Goal: Task Accomplishment & Management: Use online tool/utility

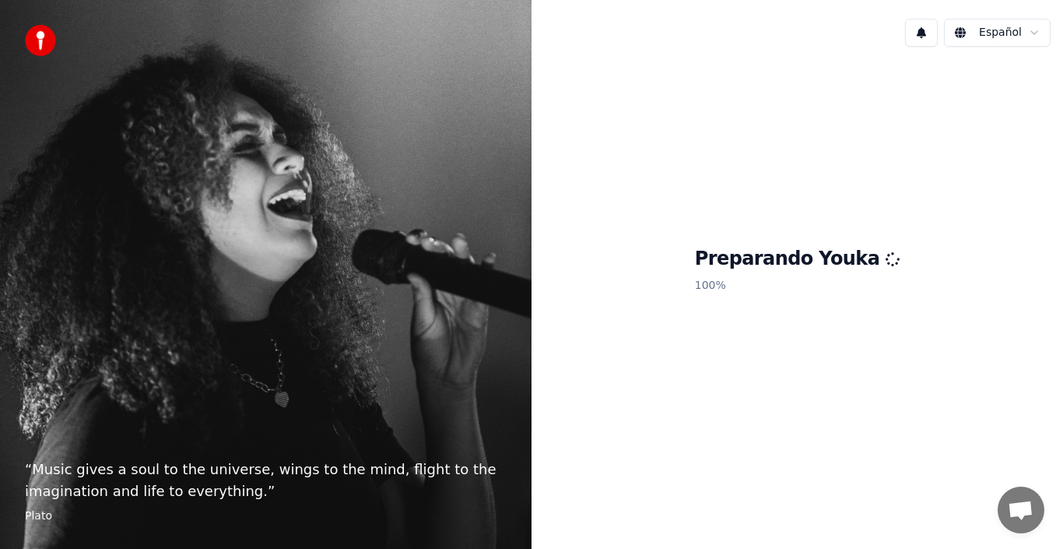
scroll to position [311, 0]
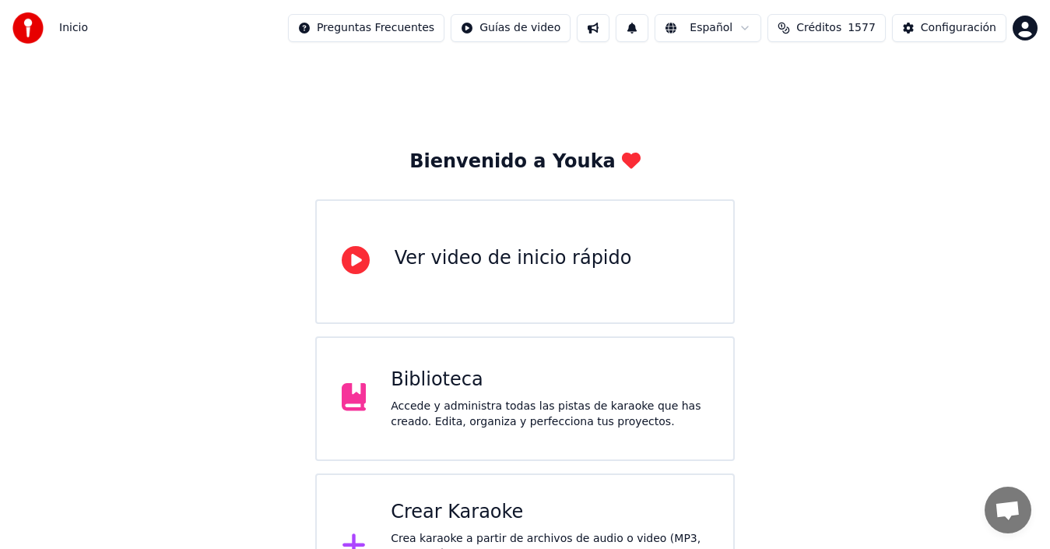
click at [448, 512] on div "Crear Karaoke" at bounding box center [550, 512] width 318 height 25
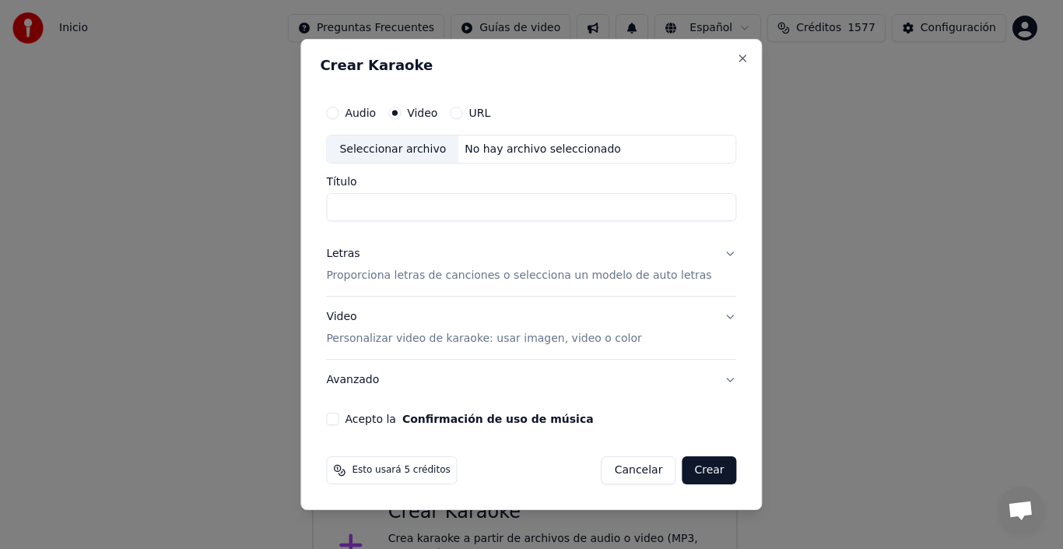
click at [414, 153] on div "Seleccionar archivo" at bounding box center [393, 149] width 132 height 28
drag, startPoint x: 651, startPoint y: 206, endPoint x: 296, endPoint y: 205, distance: 355.0
click at [296, 205] on body "Inicio Preguntas Frecuentes Guías de video Español Créditos 1577 Configuración …" at bounding box center [525, 310] width 1050 height 620
type input "**********"
click at [639, 277] on p "Proporciona letras de canciones o selecciona un modelo de auto letras" at bounding box center [518, 277] width 385 height 16
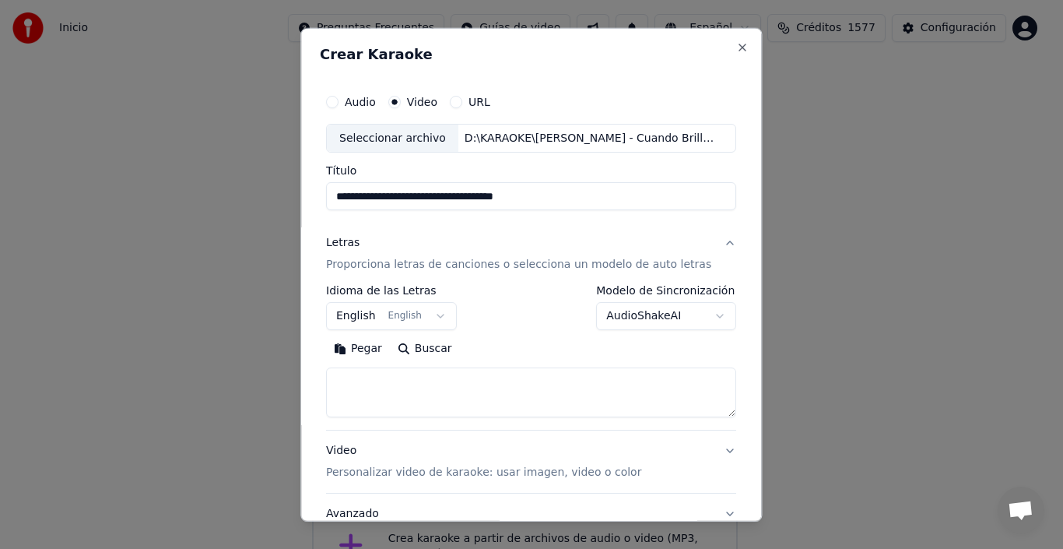
click at [367, 314] on button "English English" at bounding box center [391, 316] width 131 height 28
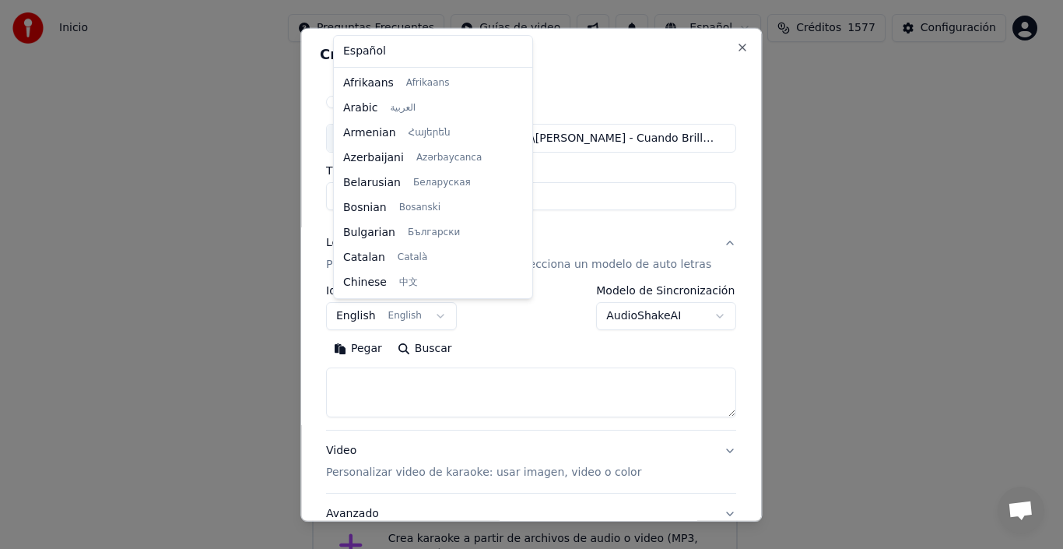
scroll to position [125, 0]
select select "**"
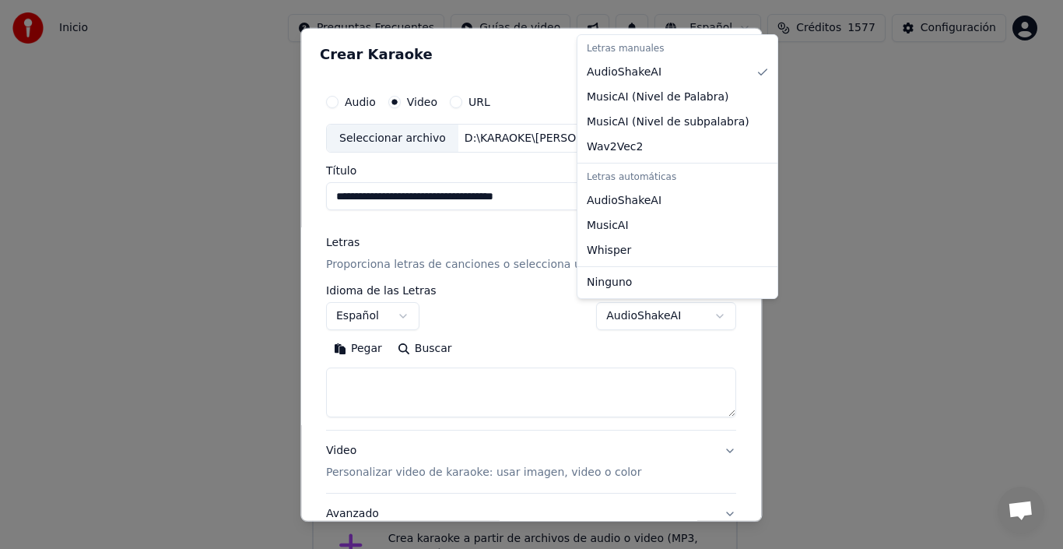
click at [682, 312] on body "Inicio Preguntas Frecuentes Guías de video Español Créditos 1577 Configuración …" at bounding box center [525, 310] width 1050 height 620
select select "**********"
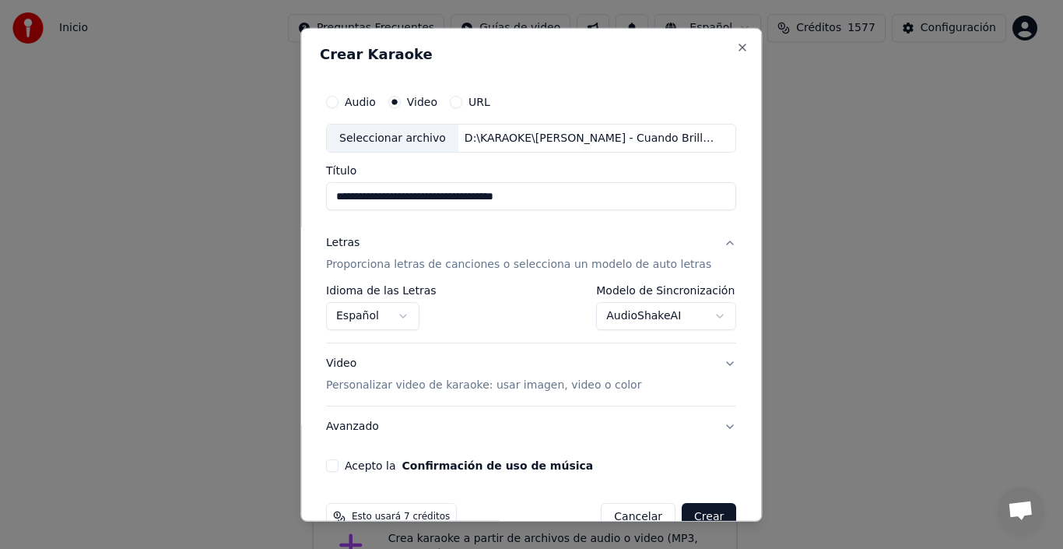
click at [418, 387] on p "Personalizar video de karaoke: usar imagen, video o color" at bounding box center [483, 386] width 315 height 16
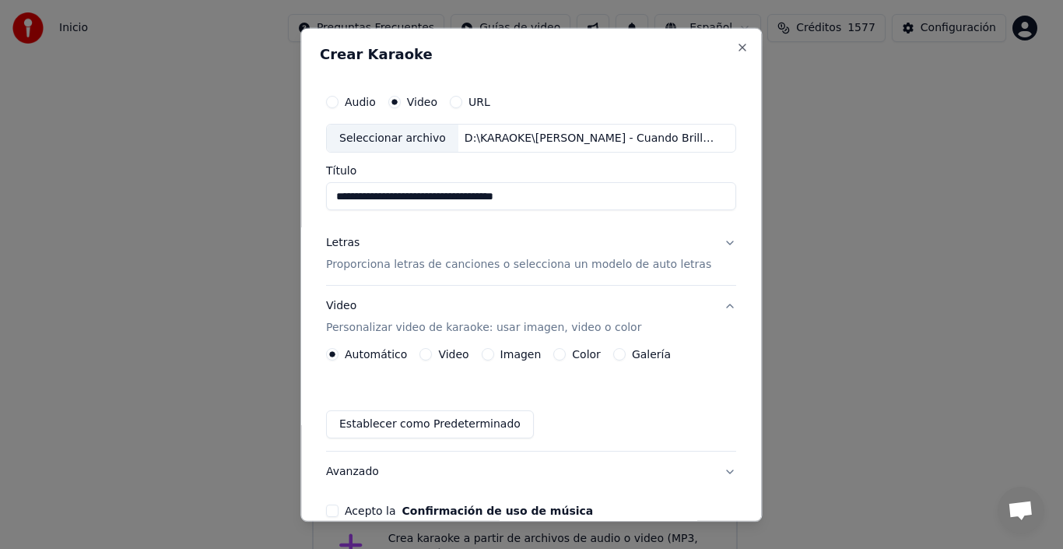
click at [517, 353] on label "Imagen" at bounding box center [521, 354] width 41 height 11
click at [494, 353] on button "Imagen" at bounding box center [488, 354] width 12 height 12
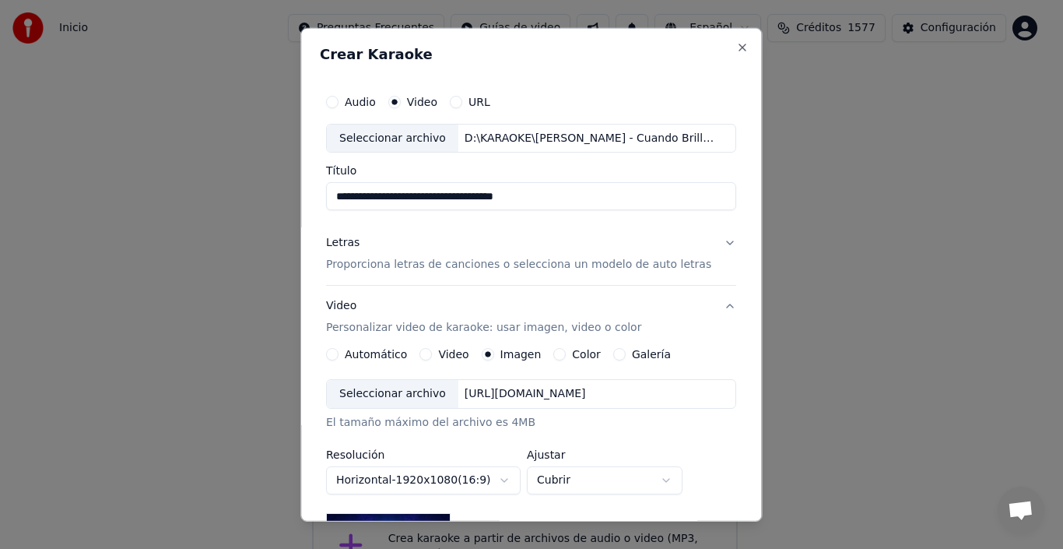
click at [399, 391] on div "Seleccionar archivo" at bounding box center [393, 394] width 132 height 28
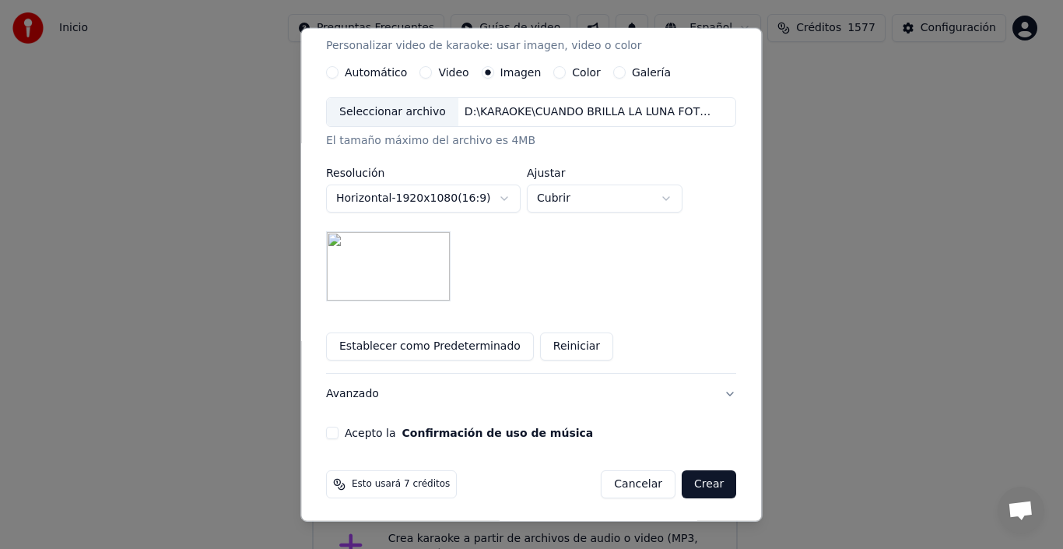
scroll to position [284, 0]
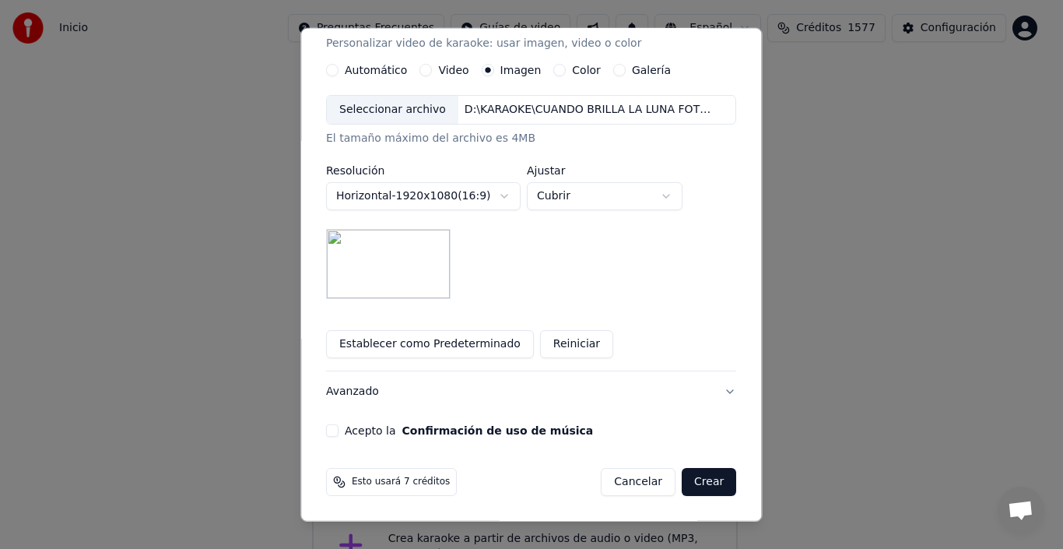
click at [339, 430] on button "Acepto la Confirmación de uso de música" at bounding box center [332, 430] width 12 height 12
click at [698, 485] on button "Crear" at bounding box center [709, 482] width 54 height 28
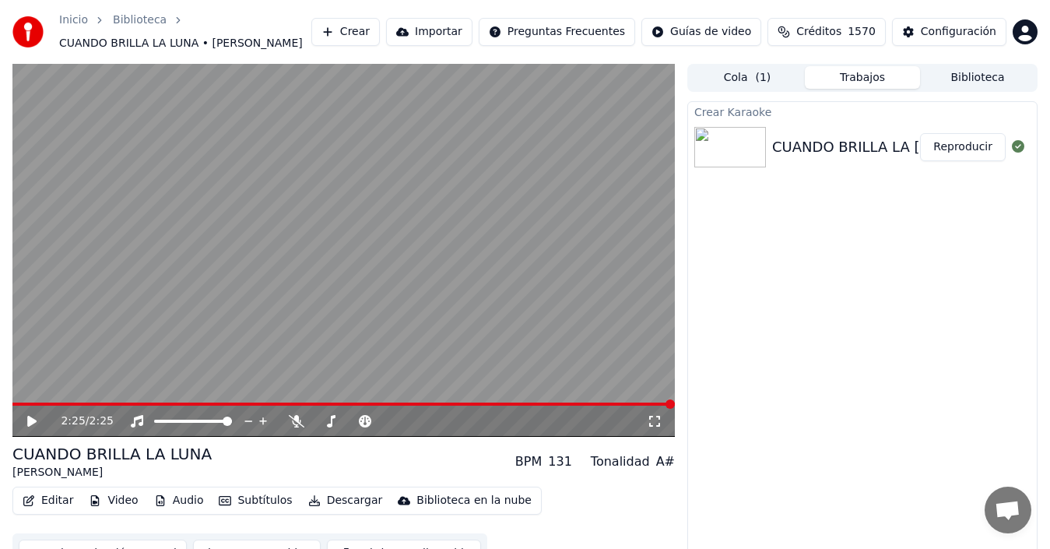
click at [30, 420] on icon at bounding box center [31, 421] width 9 height 11
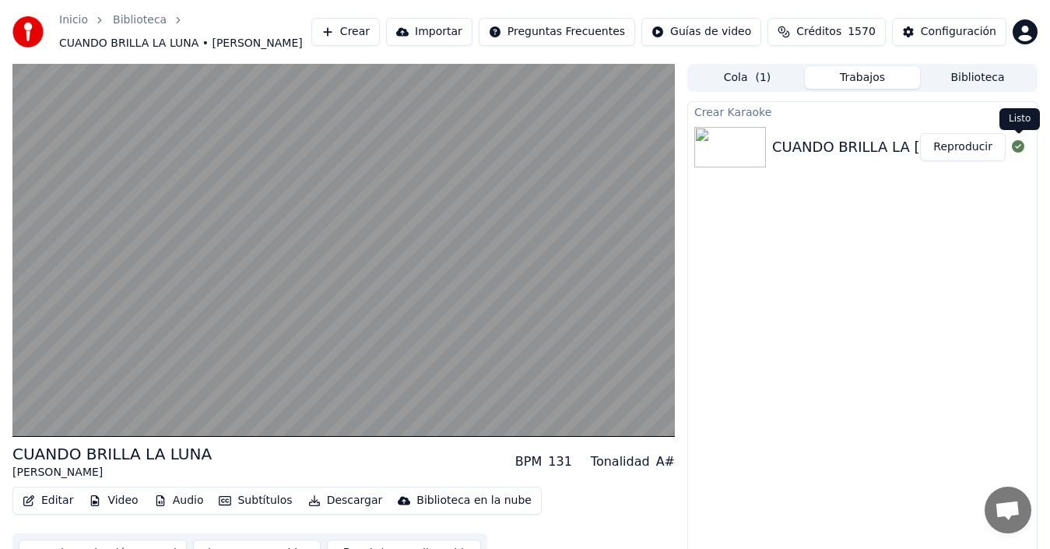
click at [1018, 146] on icon at bounding box center [1018, 146] width 12 height 12
drag, startPoint x: 867, startPoint y: 65, endPoint x: 863, endPoint y: 72, distance: 8.0
click at [866, 67] on div "Cola ( 1 ) Trabajos Biblioteca" at bounding box center [862, 78] width 350 height 28
click at [833, 81] on button "Trabajos" at bounding box center [862, 77] width 115 height 23
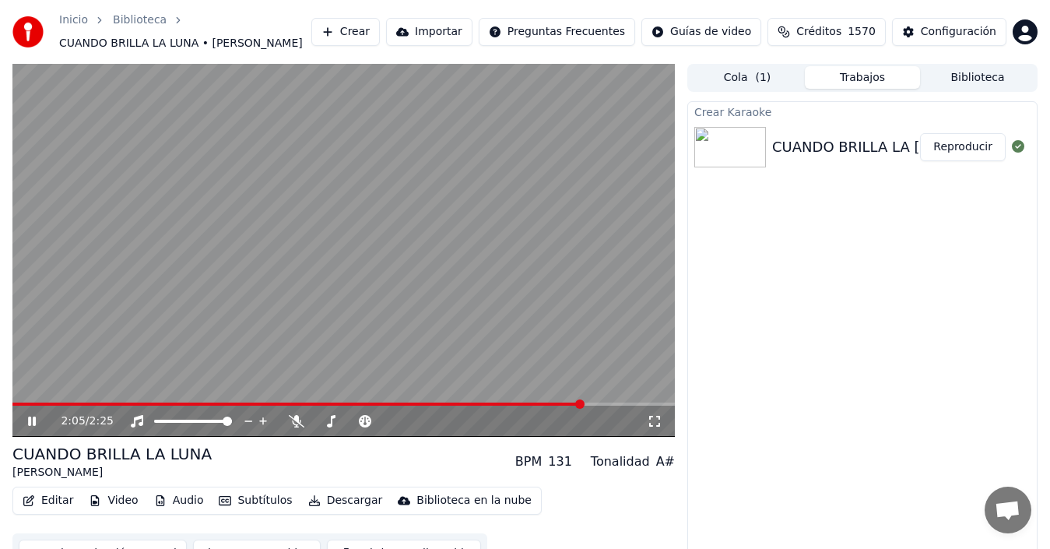
click at [35, 416] on icon at bounding box center [32, 420] width 8 height 9
click at [867, 79] on button "Trabajos" at bounding box center [862, 77] width 115 height 23
click at [976, 83] on button "Biblioteca" at bounding box center [977, 77] width 115 height 23
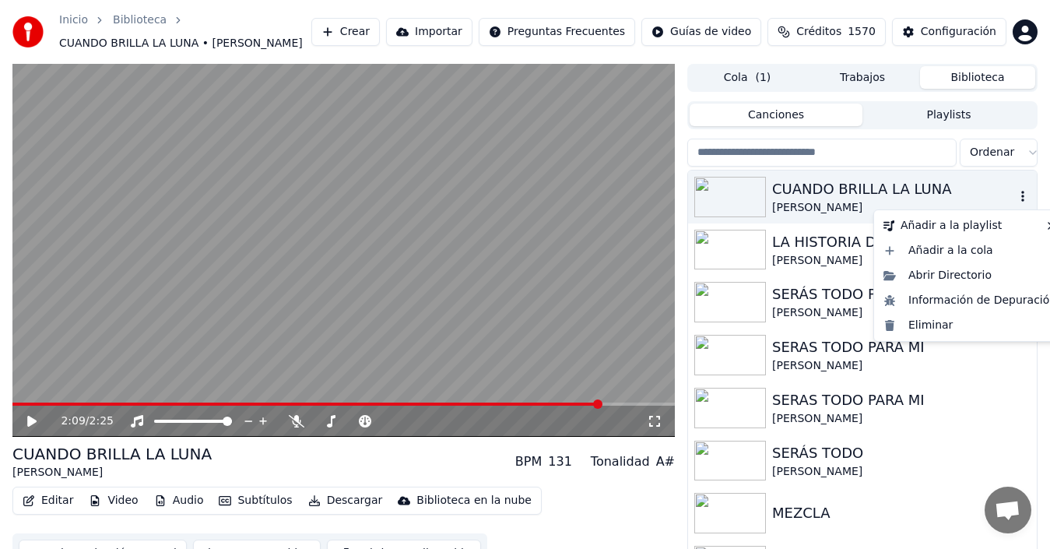
click at [1015, 196] on icon "button" at bounding box center [1023, 196] width 16 height 12
click at [939, 325] on div "Eliminar" at bounding box center [969, 325] width 185 height 25
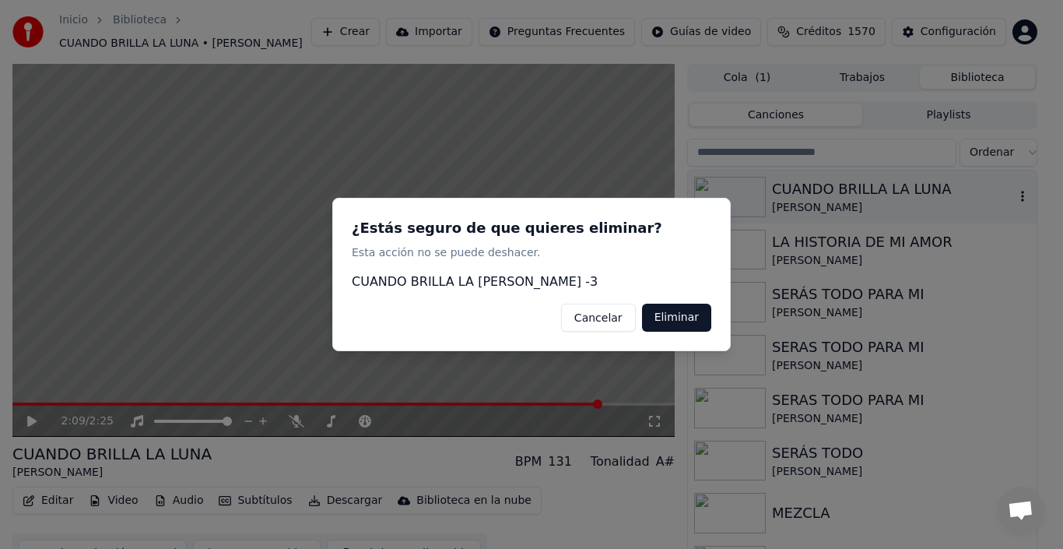
click at [676, 318] on button "Eliminar" at bounding box center [676, 318] width 69 height 28
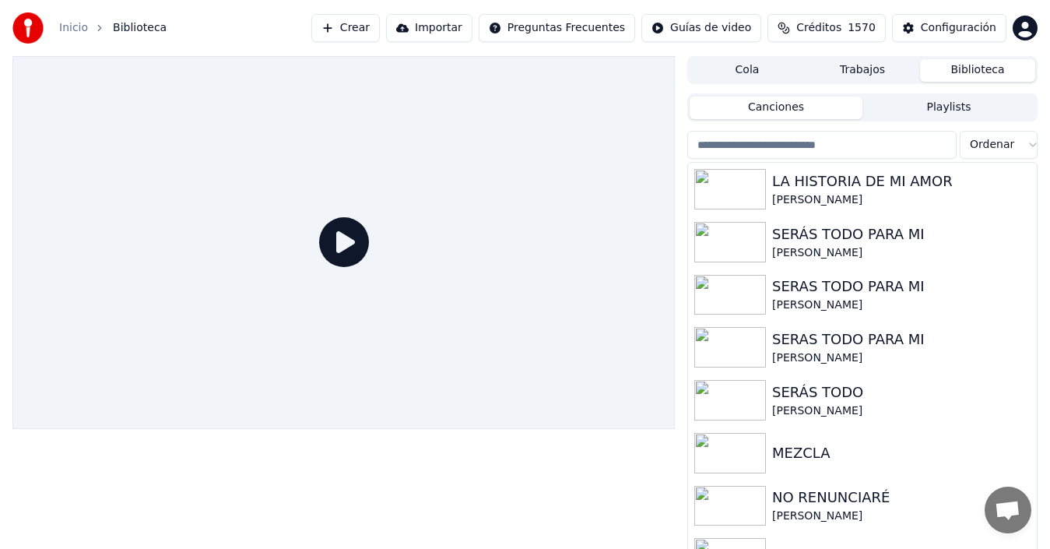
click at [380, 33] on button "Crear" at bounding box center [345, 28] width 69 height 28
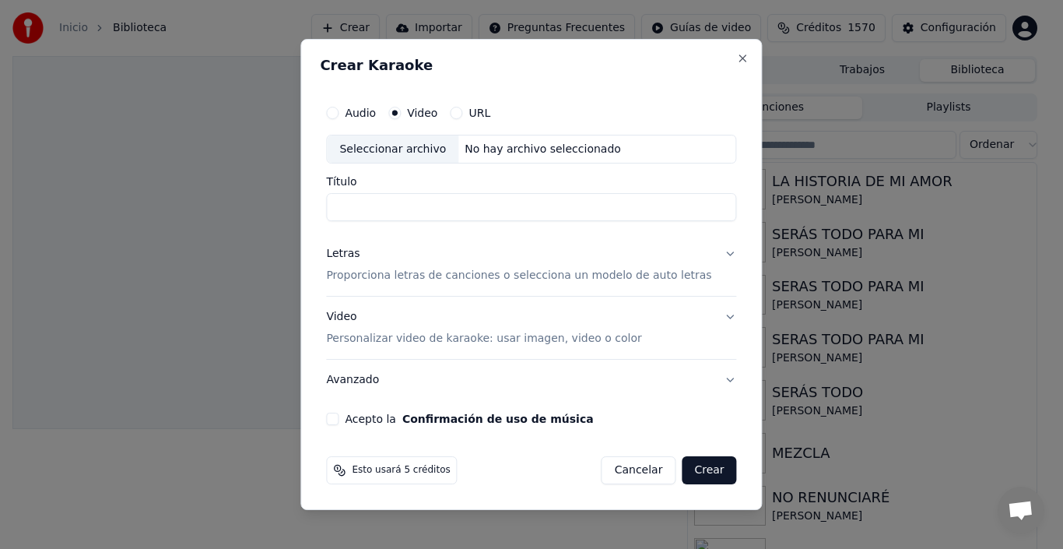
click at [418, 149] on div "Seleccionar archivo" at bounding box center [393, 149] width 132 height 28
drag, startPoint x: 644, startPoint y: 207, endPoint x: 282, endPoint y: 214, distance: 362.0
click at [282, 214] on body "Inicio Biblioteca Crear Importar Preguntas Frecuentes Guías de video Créditos 1…" at bounding box center [525, 274] width 1050 height 549
type input "**********"
click at [388, 276] on p "Proporciona letras de canciones o selecciona un modelo de auto letras" at bounding box center [518, 277] width 385 height 16
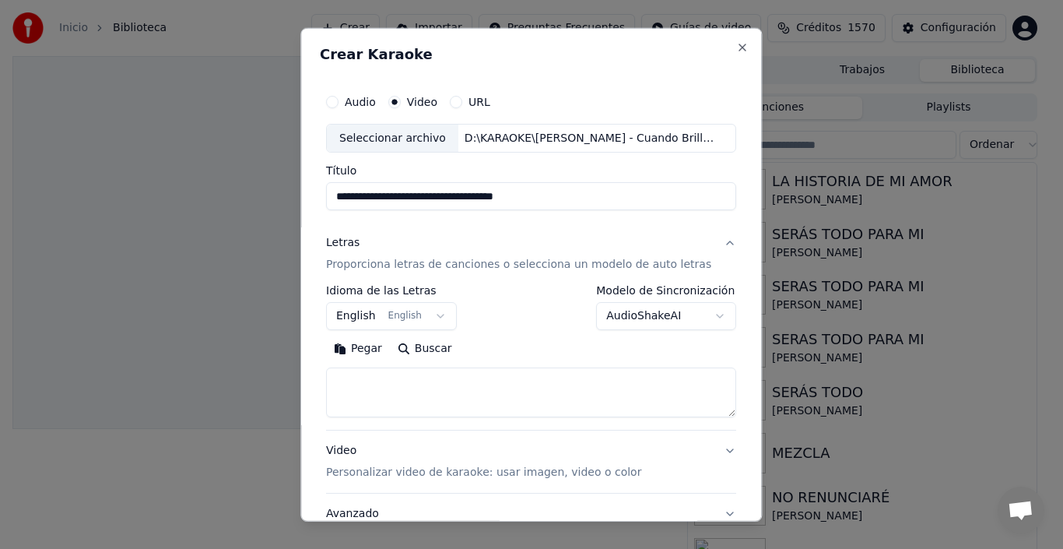
click at [362, 314] on button "English English" at bounding box center [391, 316] width 131 height 28
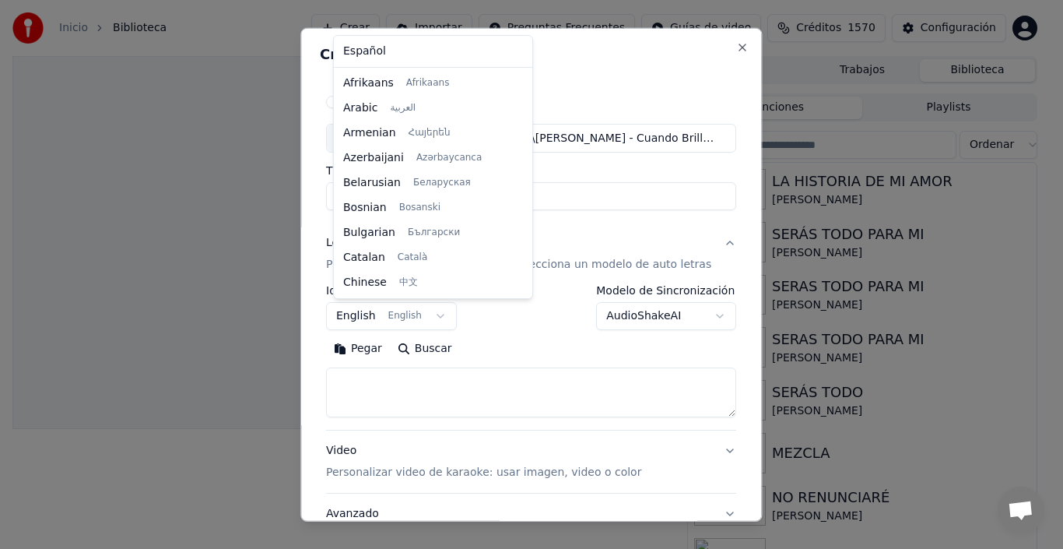
scroll to position [125, 0]
select select "**"
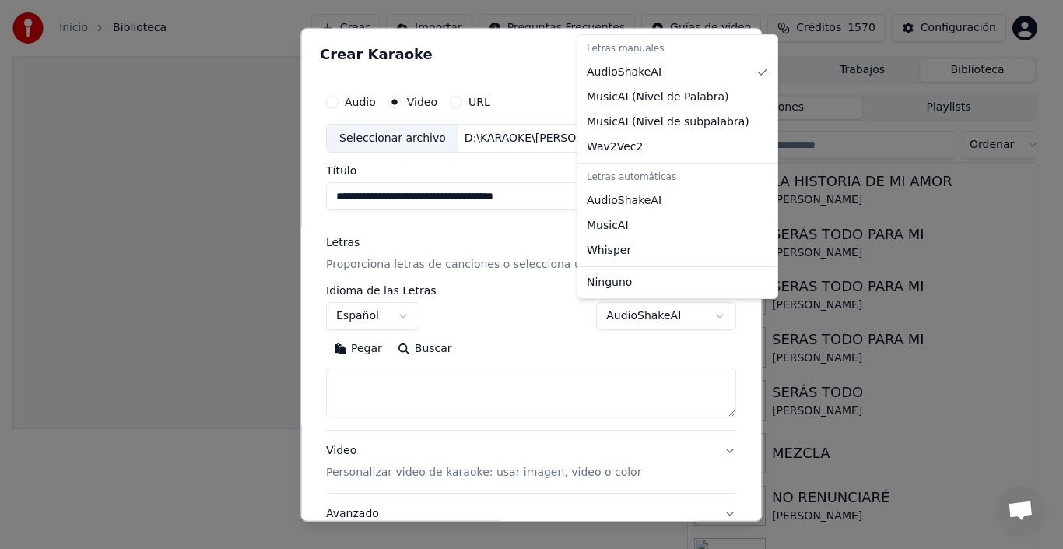
click at [703, 312] on body "Inicio Biblioteca Crear Importar Preguntas Frecuentes Guías de video Créditos 1…" at bounding box center [525, 274] width 1050 height 549
select select "**********"
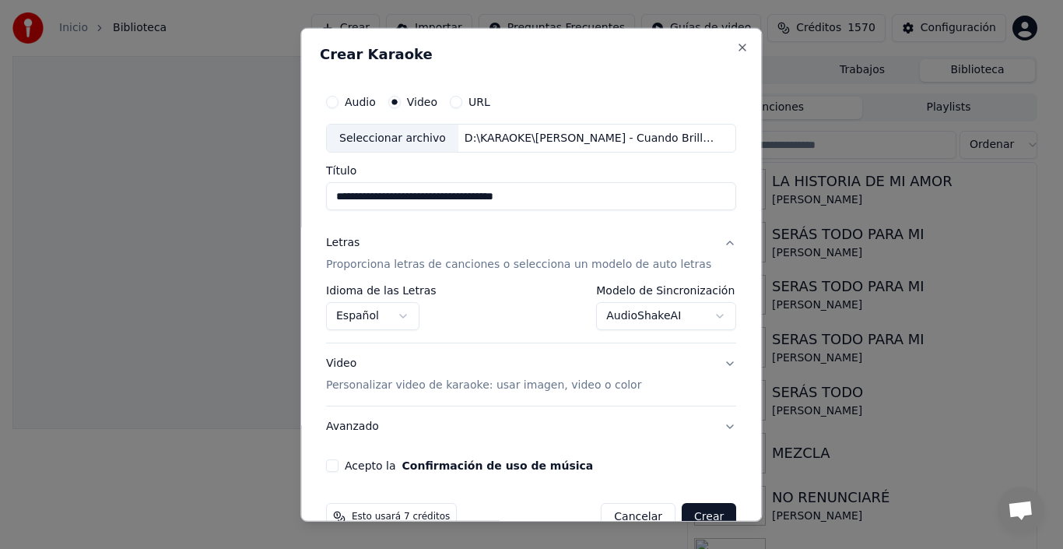
click at [478, 392] on p "Personalizar video de karaoke: usar imagen, video o color" at bounding box center [483, 386] width 315 height 16
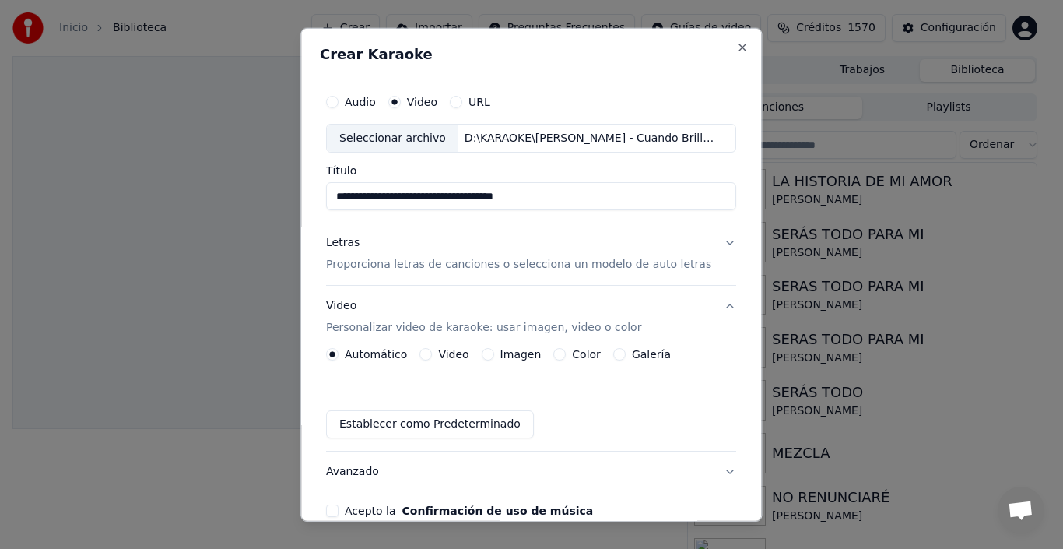
click at [518, 350] on label "Imagen" at bounding box center [521, 354] width 41 height 11
click at [494, 350] on button "Imagen" at bounding box center [488, 354] width 12 height 12
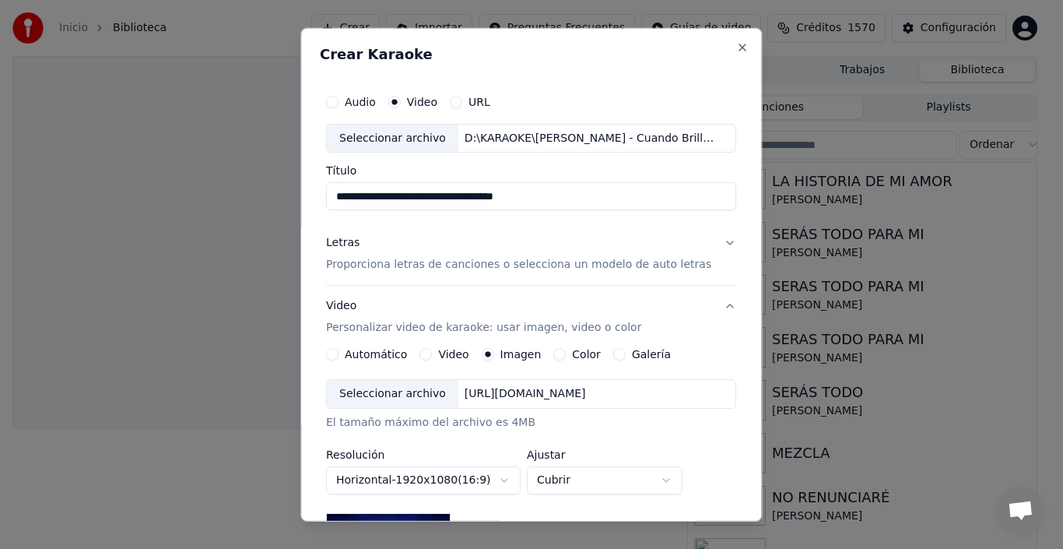
click at [418, 394] on div "Seleccionar archivo" at bounding box center [393, 394] width 132 height 28
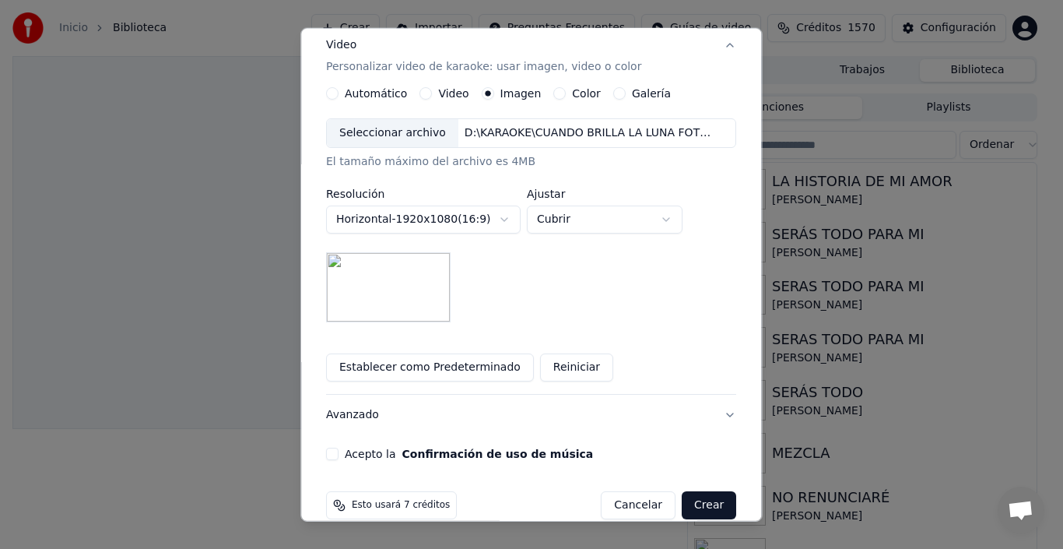
scroll to position [272, 0]
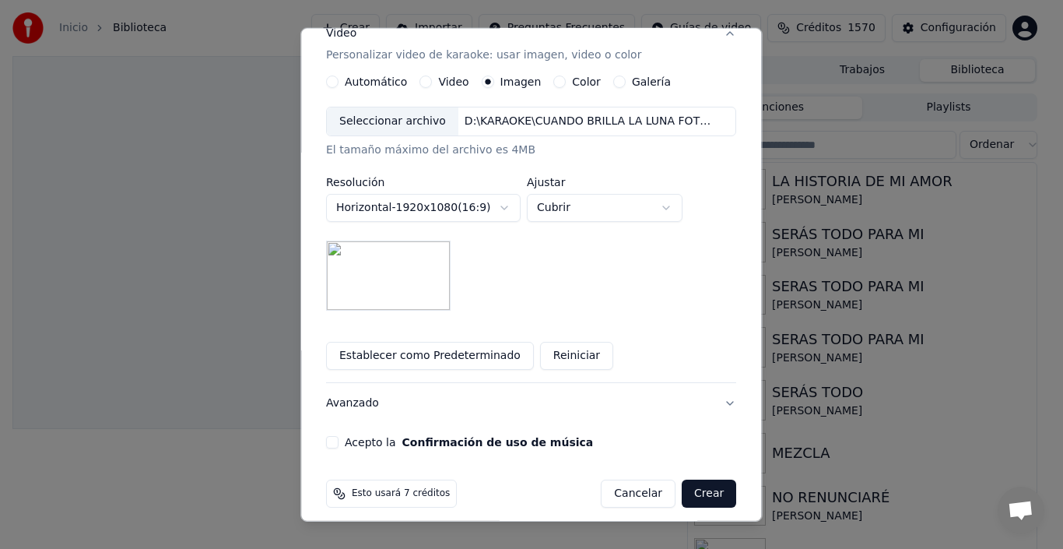
click at [338, 444] on button "Acepto la Confirmación de uso de música" at bounding box center [332, 442] width 12 height 12
click at [697, 493] on button "Crear" at bounding box center [709, 494] width 54 height 28
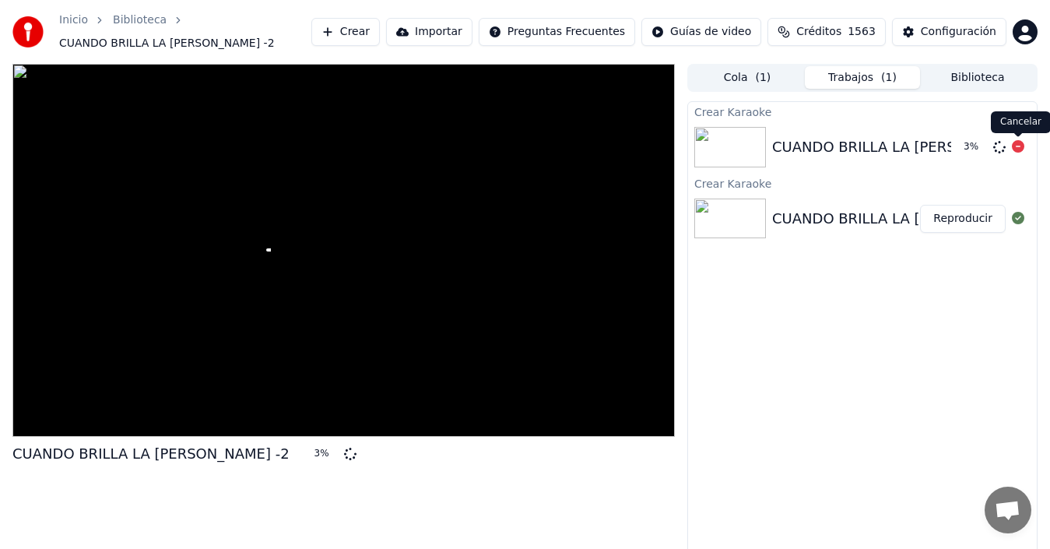
click at [1015, 143] on icon at bounding box center [1018, 146] width 12 height 12
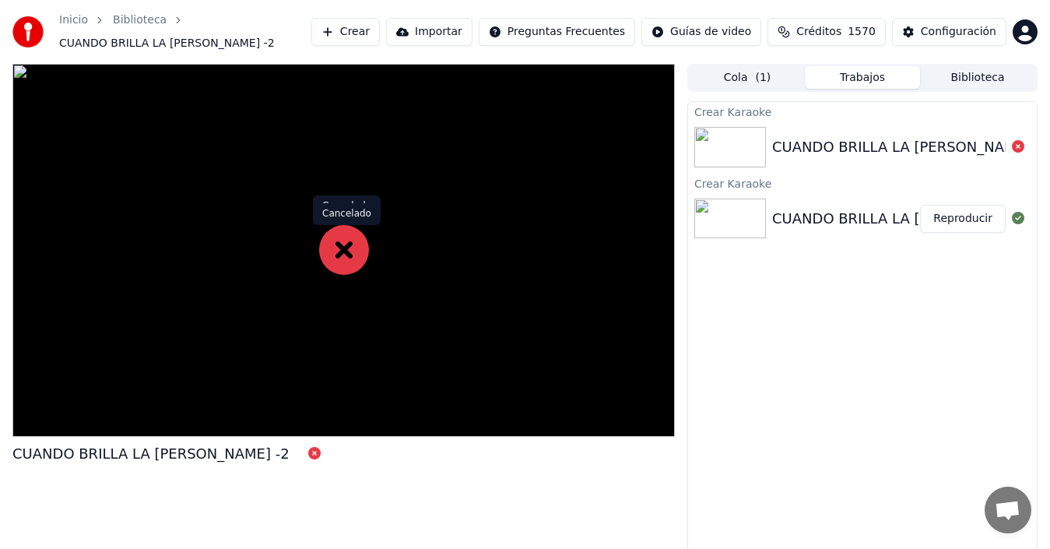
click at [339, 250] on icon at bounding box center [344, 250] width 50 height 50
drag, startPoint x: 321, startPoint y: 450, endPoint x: 83, endPoint y: 444, distance: 238.3
click at [184, 455] on div "CUANDO BRILLA LA [PERSON_NAME] -2" at bounding box center [172, 454] width 321 height 22
drag, startPoint x: 12, startPoint y: 450, endPoint x: 249, endPoint y: 461, distance: 236.9
click at [249, 461] on div "CUANDO BRILLA LA [PERSON_NAME] -2" at bounding box center [150, 454] width 277 height 22
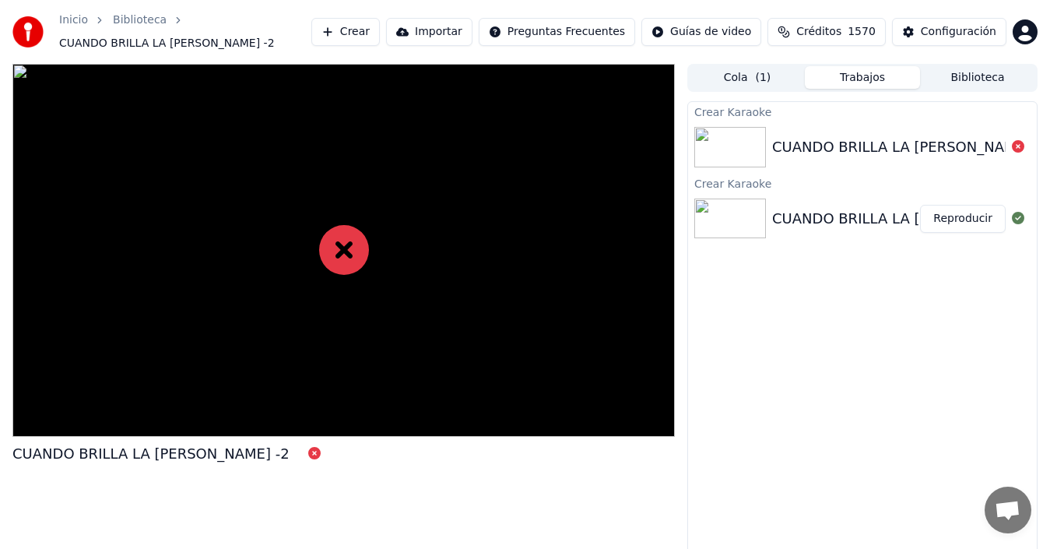
click at [380, 27] on button "Crear" at bounding box center [345, 32] width 69 height 28
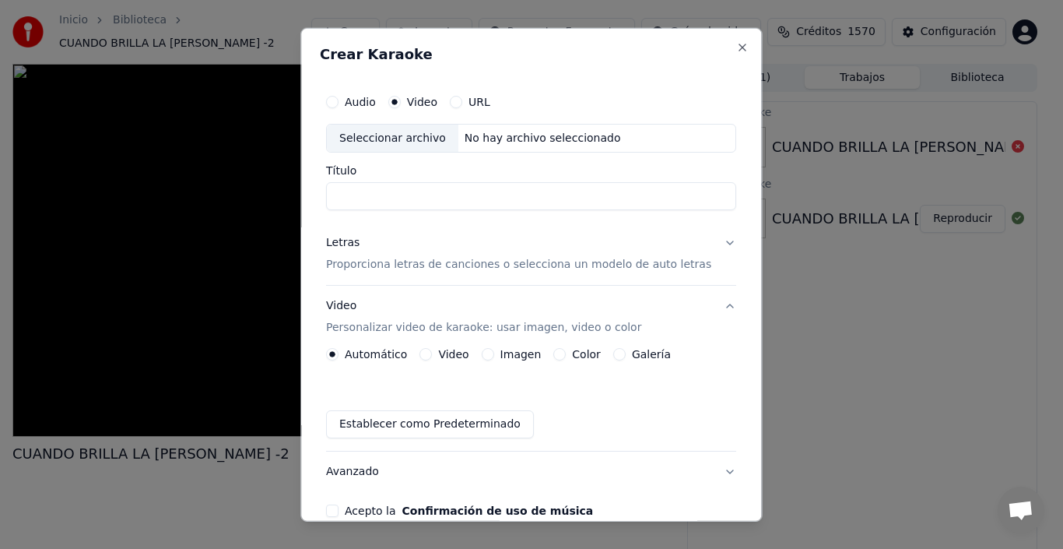
click at [412, 141] on div "Seleccionar archivo" at bounding box center [393, 138] width 132 height 28
drag, startPoint x: 644, startPoint y: 195, endPoint x: 307, endPoint y: 205, distance: 336.4
click at [307, 205] on div "**********" at bounding box center [531, 274] width 462 height 494
type input "**********"
click at [388, 265] on p "Proporciona letras de canciones o selecciona un modelo de auto letras" at bounding box center [518, 265] width 385 height 16
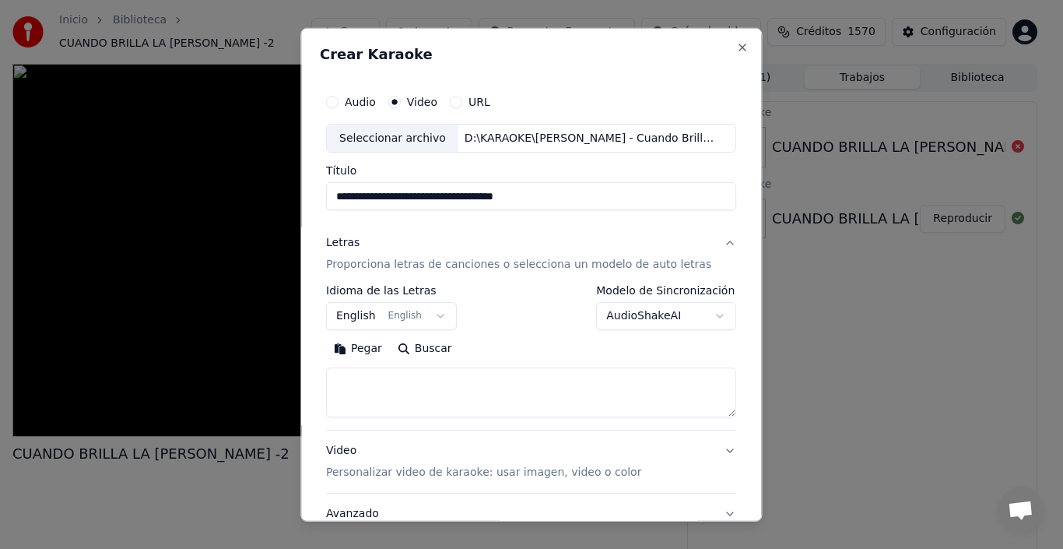
click at [359, 312] on button "English English" at bounding box center [391, 316] width 131 height 28
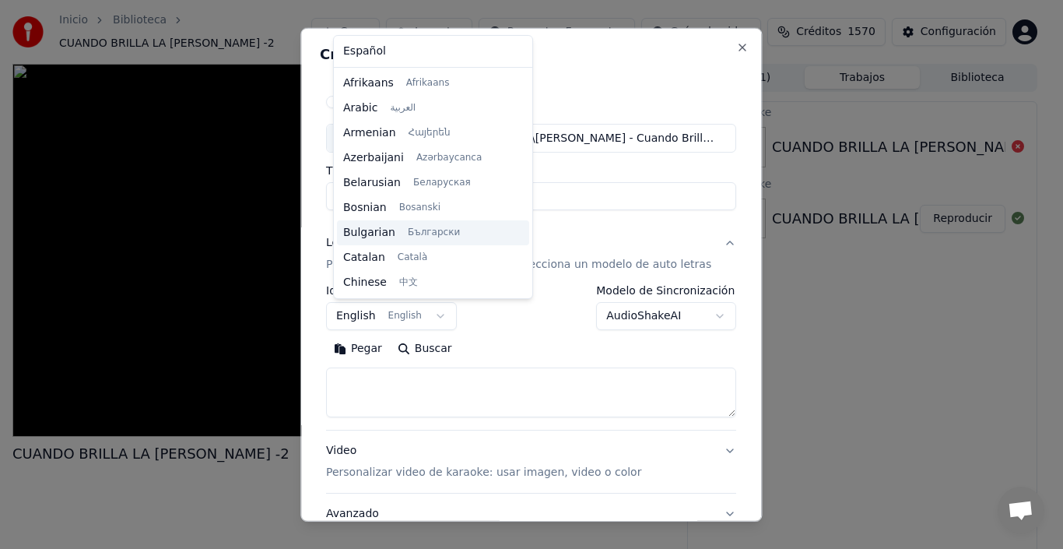
scroll to position [125, 0]
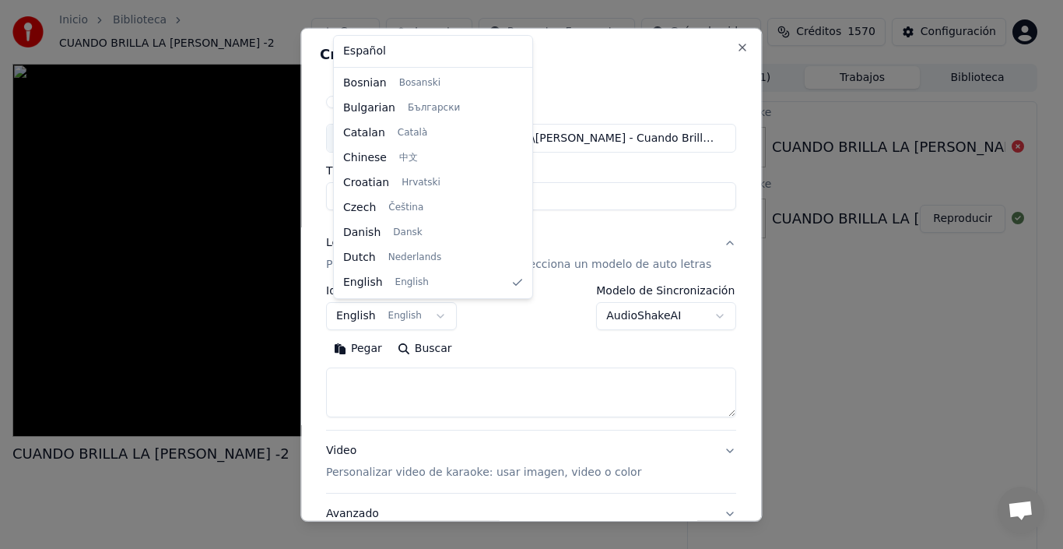
select select "**"
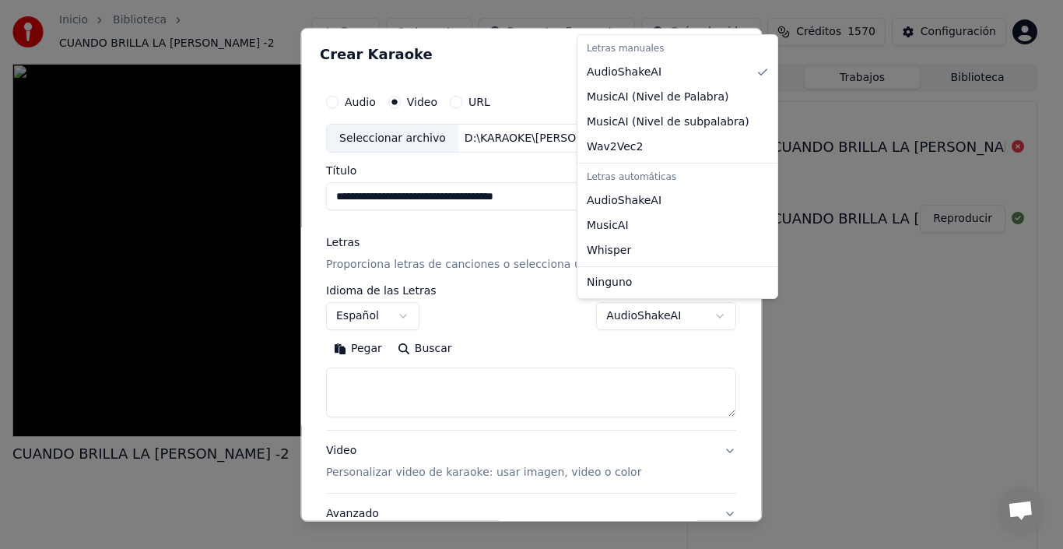
click at [635, 315] on body "Inicio Biblioteca CUANDO BRILLA LA [PERSON_NAME] -2 Crear Importar Preguntas Fr…" at bounding box center [525, 274] width 1050 height 549
select select "**********"
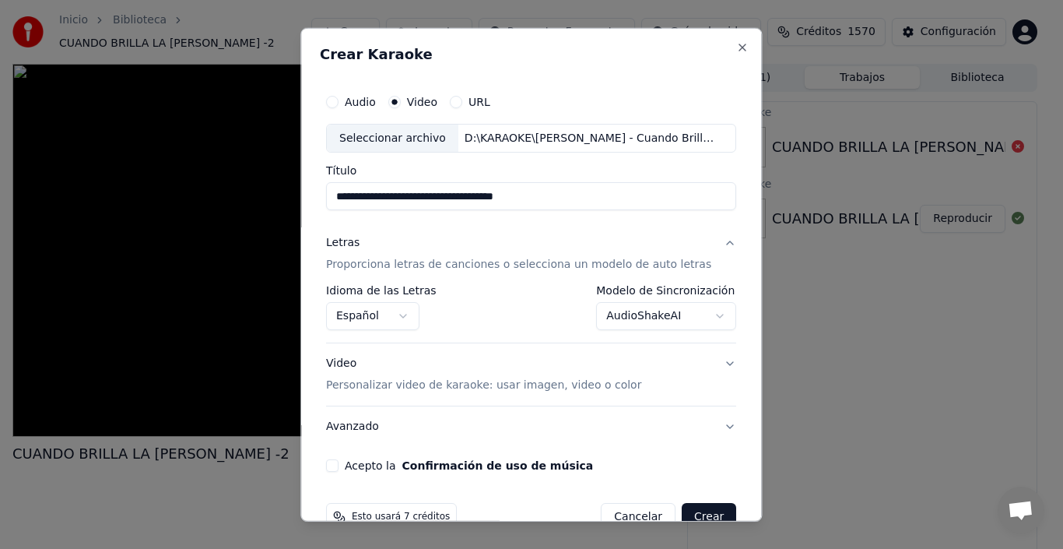
click at [462, 384] on p "Personalizar video de karaoke: usar imagen, video o color" at bounding box center [483, 386] width 315 height 16
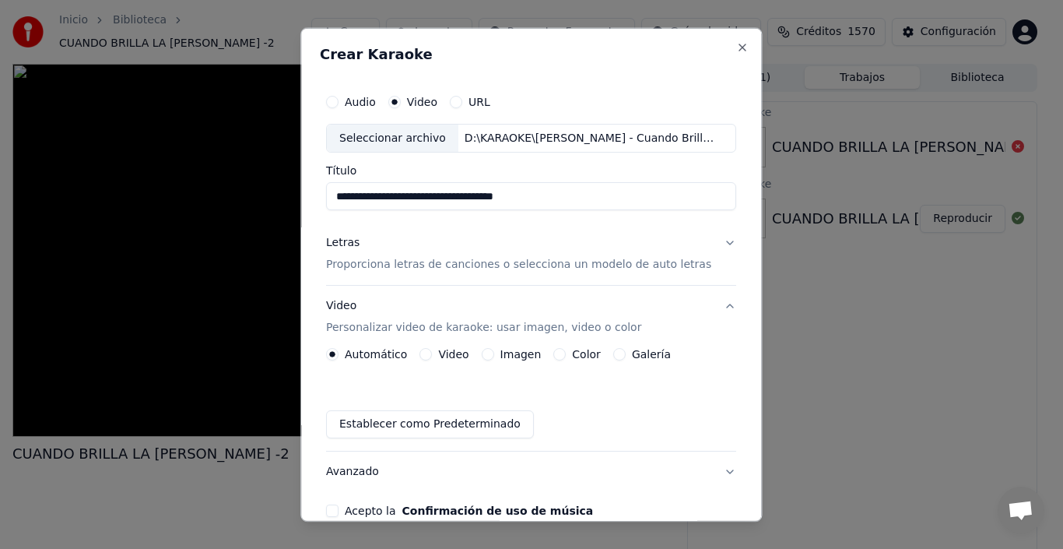
click at [509, 357] on label "Imagen" at bounding box center [521, 354] width 41 height 11
click at [494, 357] on button "Imagen" at bounding box center [488, 354] width 12 height 12
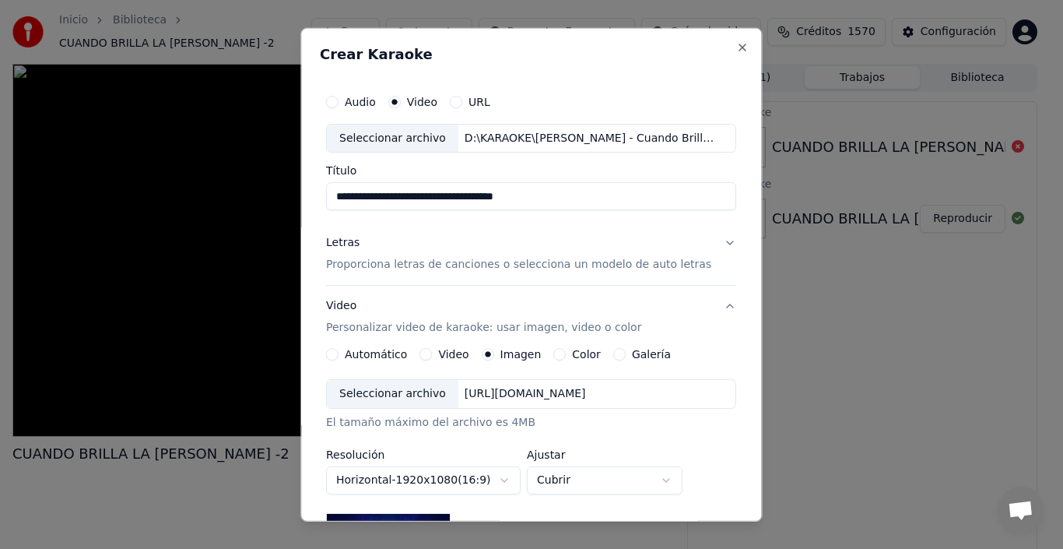
click at [402, 395] on div "Seleccionar archivo" at bounding box center [393, 394] width 132 height 28
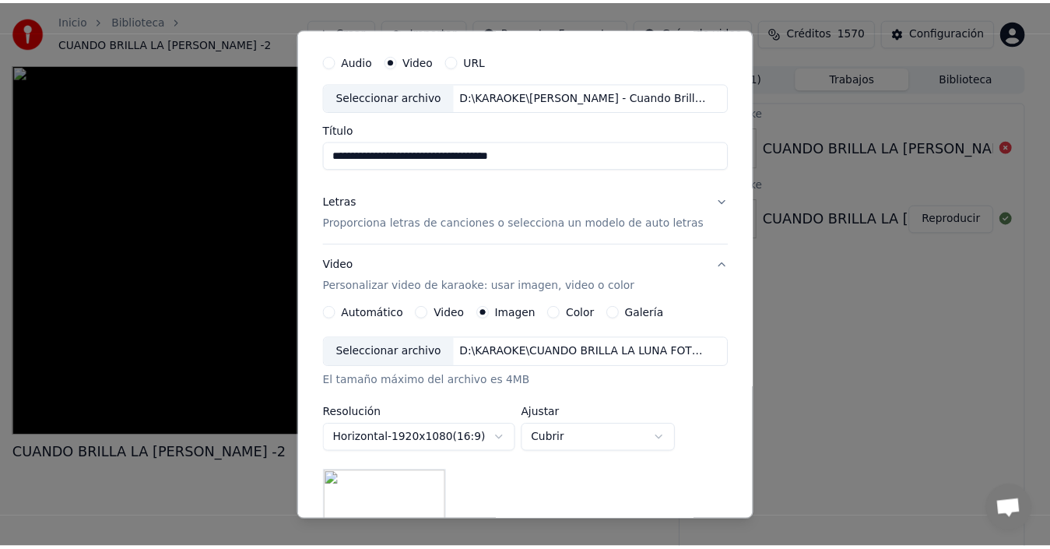
scroll to position [0, 0]
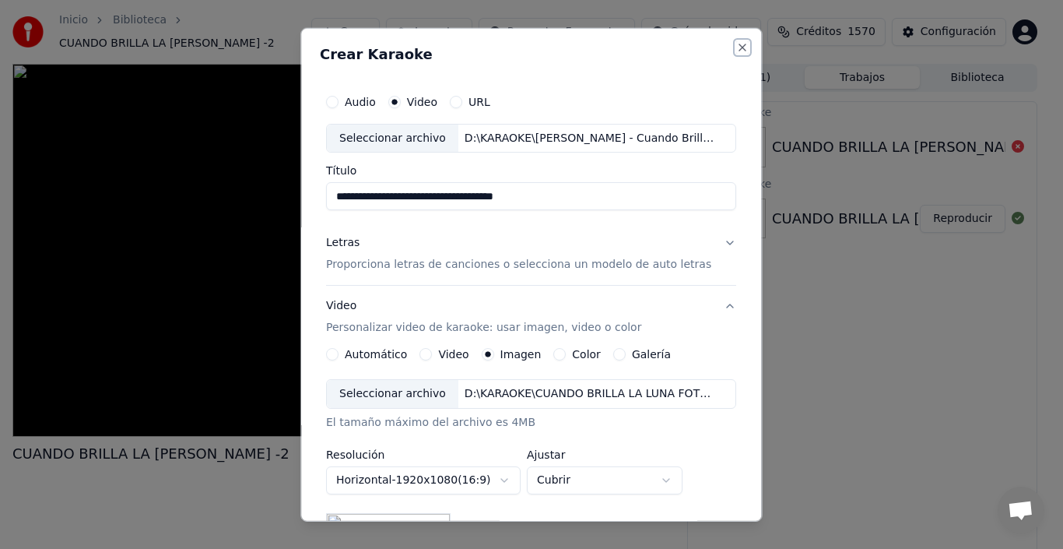
click at [737, 45] on button "Close" at bounding box center [743, 46] width 12 height 12
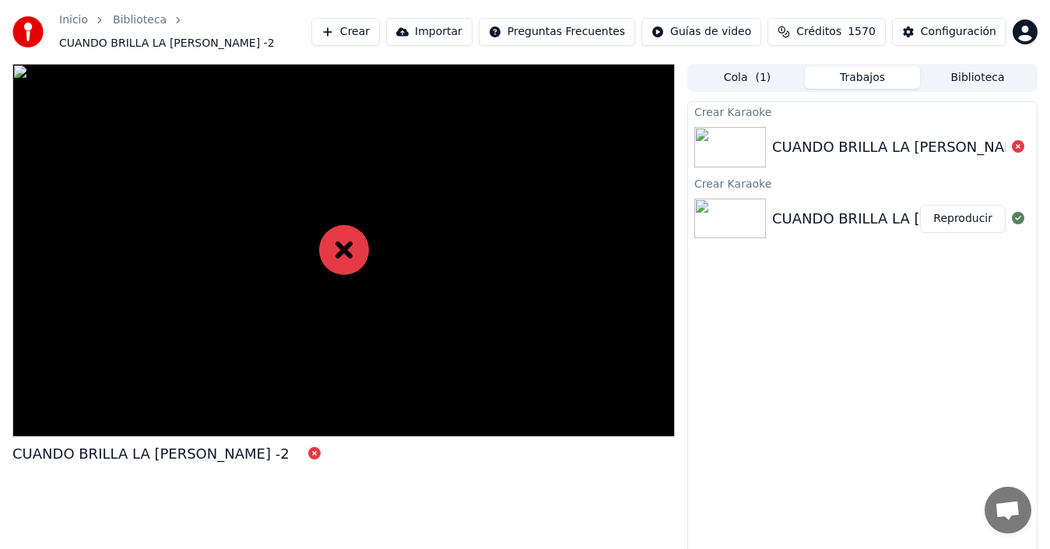
click at [862, 80] on button "Trabajos" at bounding box center [862, 77] width 115 height 23
click at [864, 77] on button "Trabajos" at bounding box center [862, 77] width 115 height 23
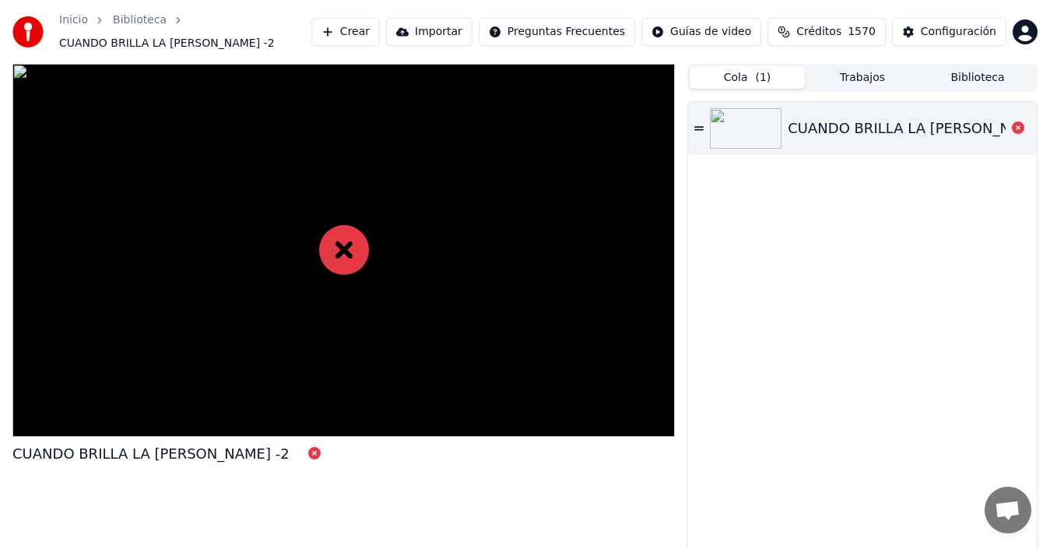
click at [736, 74] on button "Cola ( 1 )" at bounding box center [747, 77] width 115 height 23
click at [700, 130] on icon at bounding box center [698, 128] width 9 height 4
click at [1017, 124] on icon at bounding box center [1018, 127] width 12 height 12
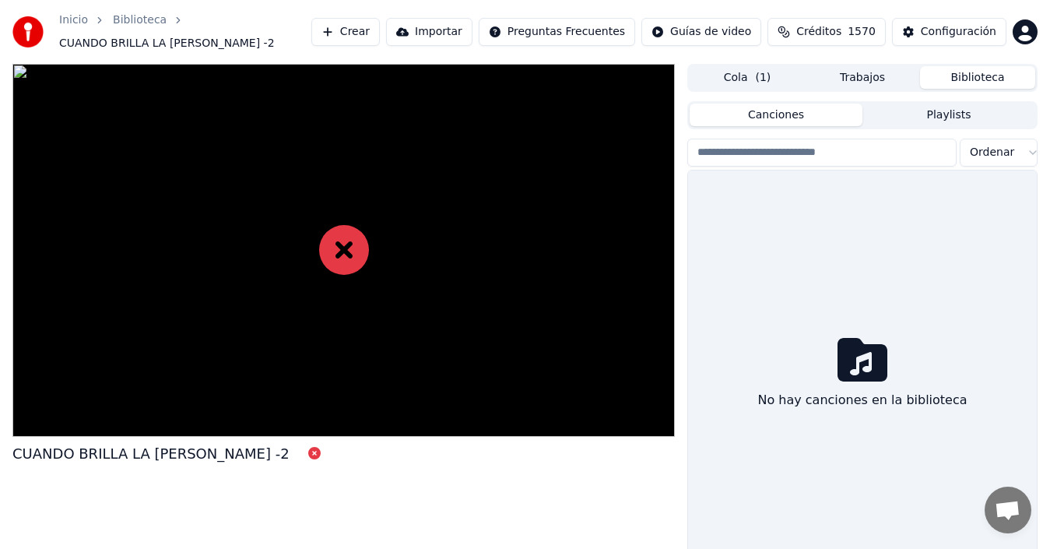
click at [964, 76] on button "Biblioteca" at bounding box center [977, 77] width 115 height 23
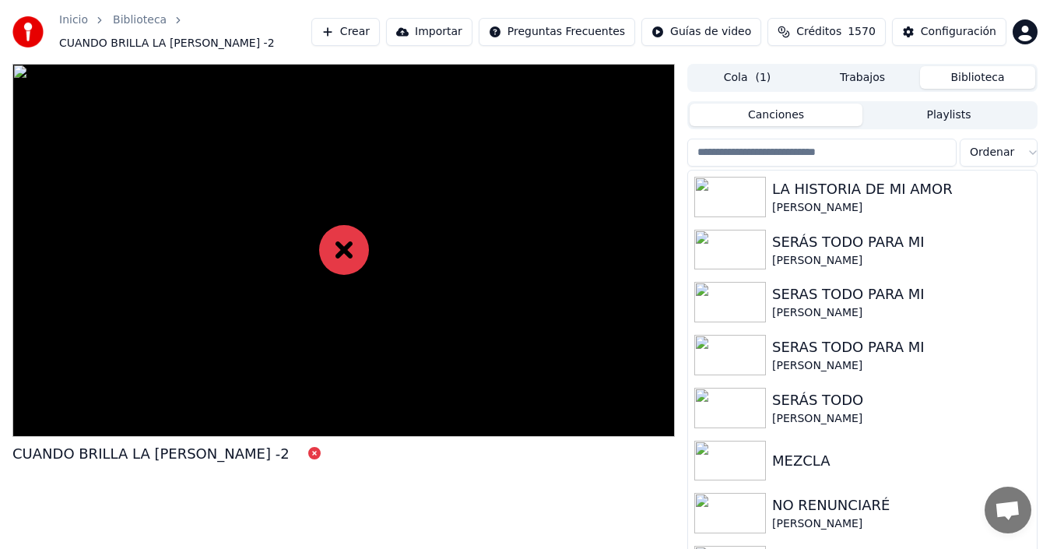
click at [380, 31] on button "Crear" at bounding box center [345, 32] width 69 height 28
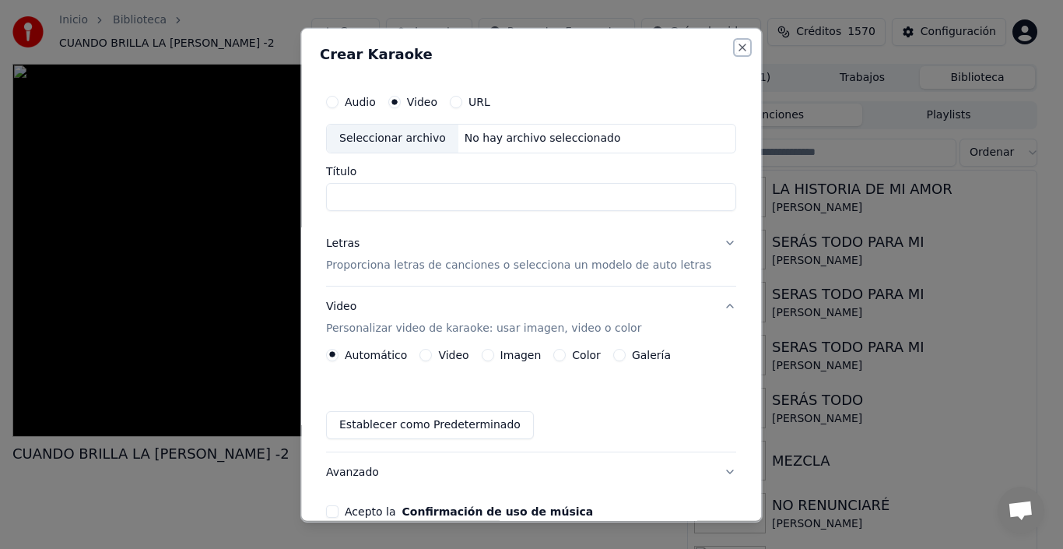
click at [737, 51] on button "Close" at bounding box center [743, 46] width 12 height 12
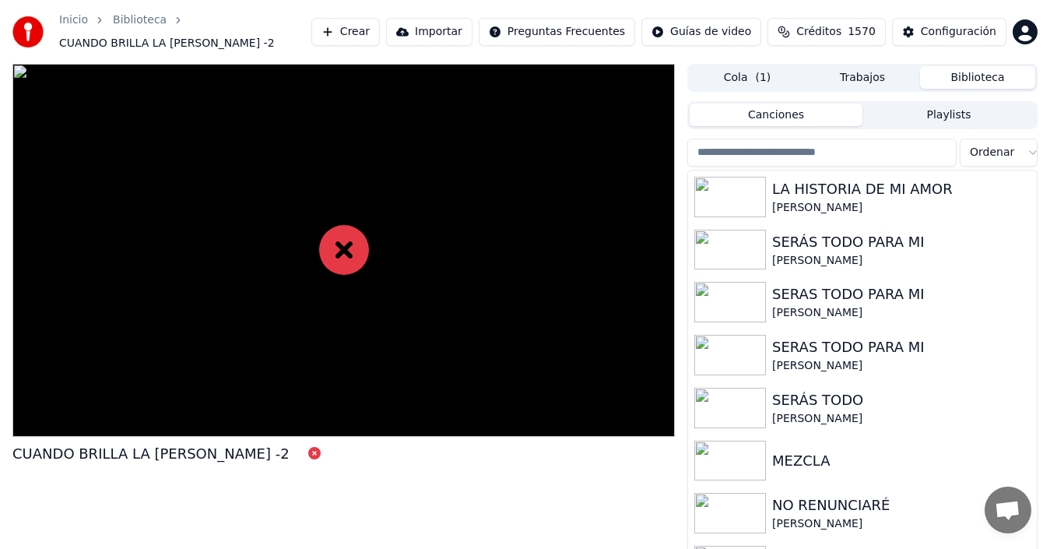
click at [321, 452] on icon at bounding box center [314, 453] width 12 height 12
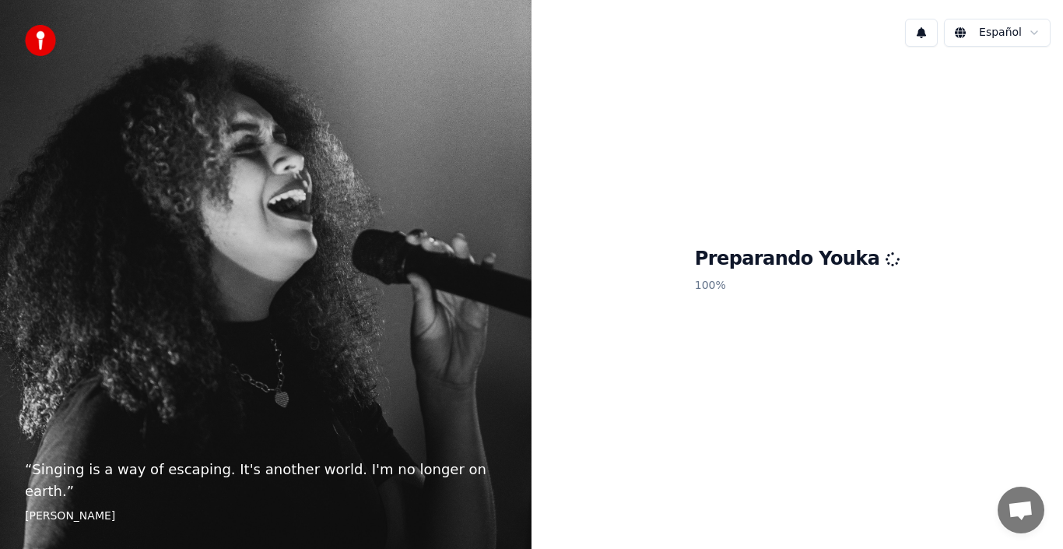
scroll to position [311, 0]
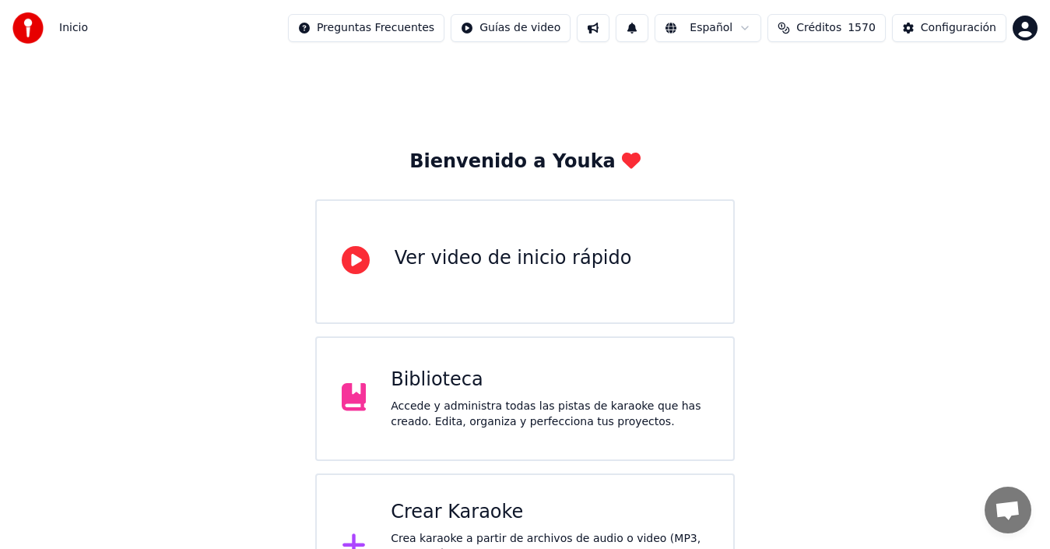
click at [448, 514] on div "Crear Karaoke" at bounding box center [550, 512] width 318 height 25
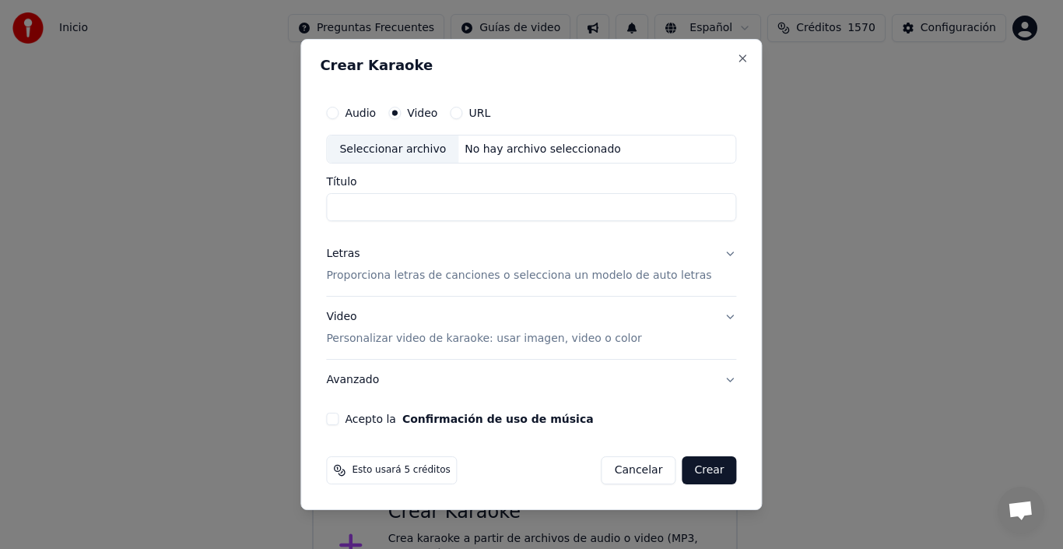
click at [410, 146] on div "Seleccionar archivo" at bounding box center [393, 149] width 132 height 28
drag, startPoint x: 652, startPoint y: 206, endPoint x: 299, endPoint y: 241, distance: 355.1
click at [299, 241] on body "Inicio Preguntas Frecuentes Guías de video Español Créditos 1570 Configuración …" at bounding box center [525, 310] width 1050 height 620
type input "**********"
click at [439, 270] on p "Proporciona letras de canciones o selecciona un modelo de auto letras" at bounding box center [518, 277] width 385 height 16
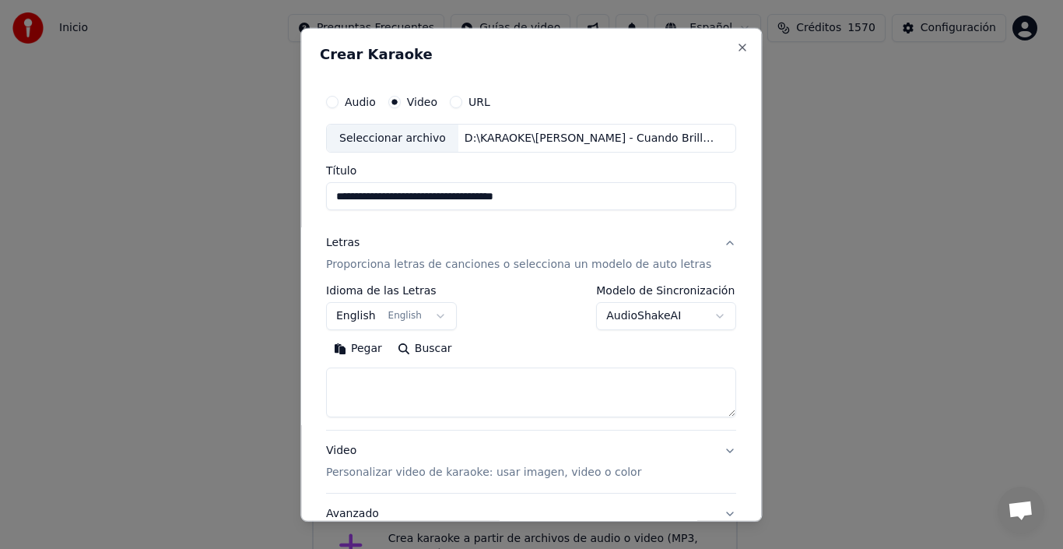
click at [361, 317] on button "English English" at bounding box center [391, 316] width 131 height 28
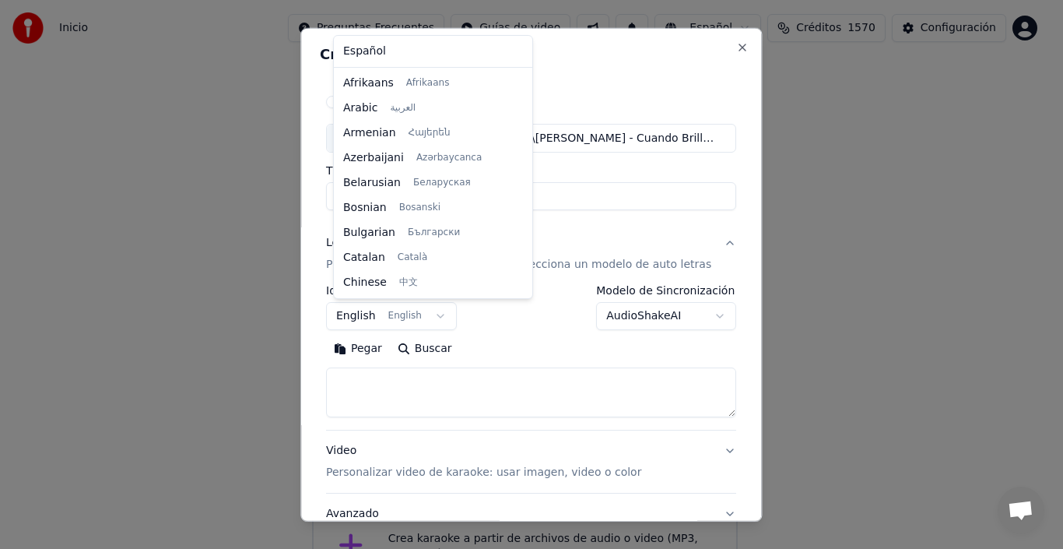
scroll to position [125, 0]
select select "**"
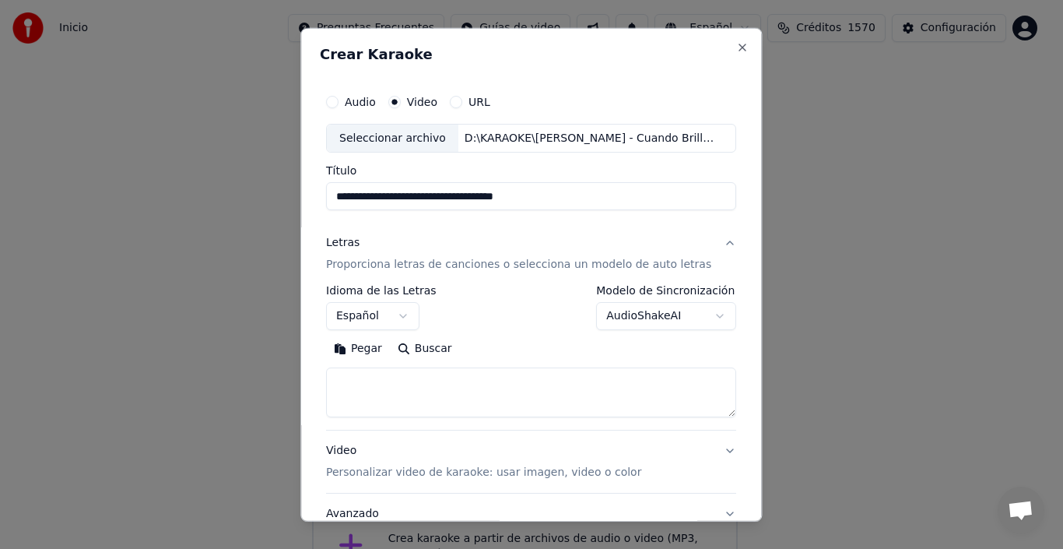
click at [702, 314] on body "Inicio Preguntas Frecuentes Guías de video Español Créditos 1570 Configuración …" at bounding box center [525, 310] width 1050 height 620
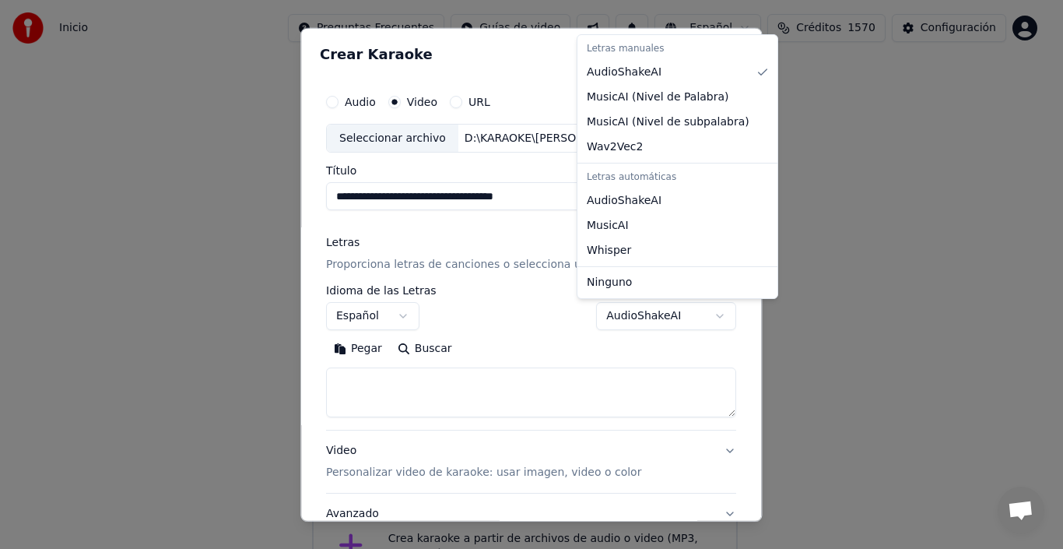
select select "**********"
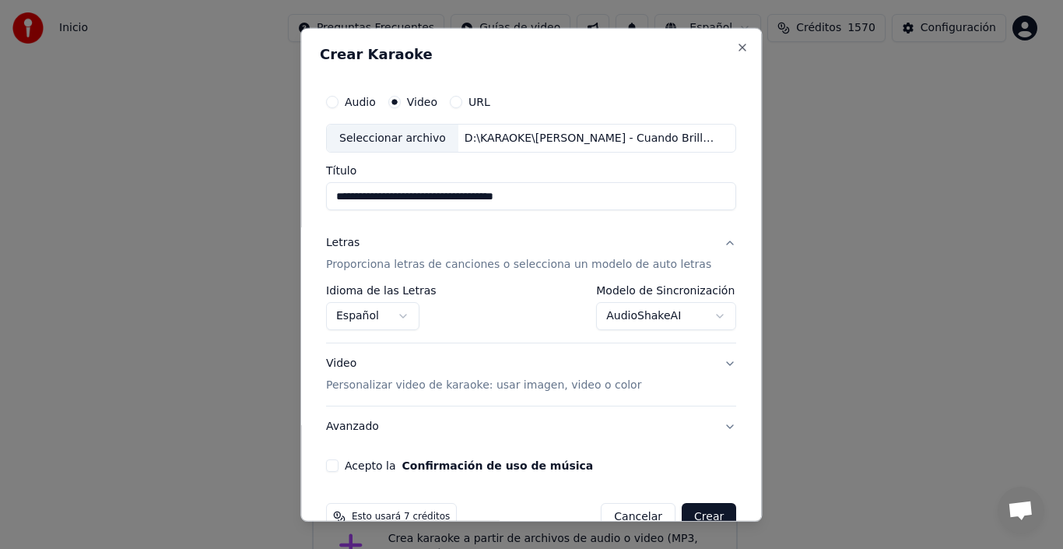
click at [514, 385] on p "Personalizar video de karaoke: usar imagen, video o color" at bounding box center [483, 386] width 315 height 16
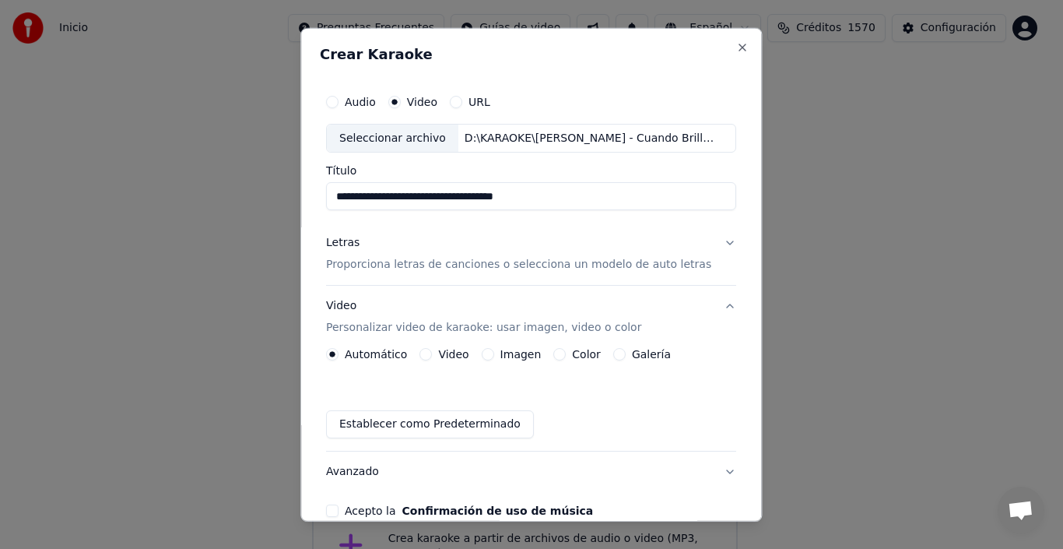
click at [516, 350] on label "Imagen" at bounding box center [521, 354] width 41 height 11
click at [494, 350] on button "Imagen" at bounding box center [488, 354] width 12 height 12
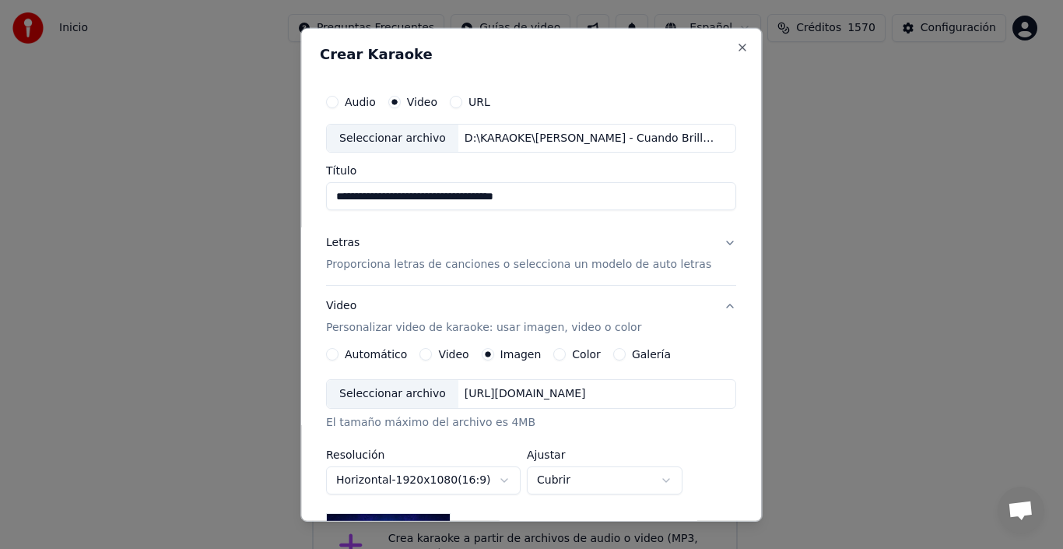
click at [381, 399] on div "Seleccionar archivo" at bounding box center [393, 394] width 132 height 28
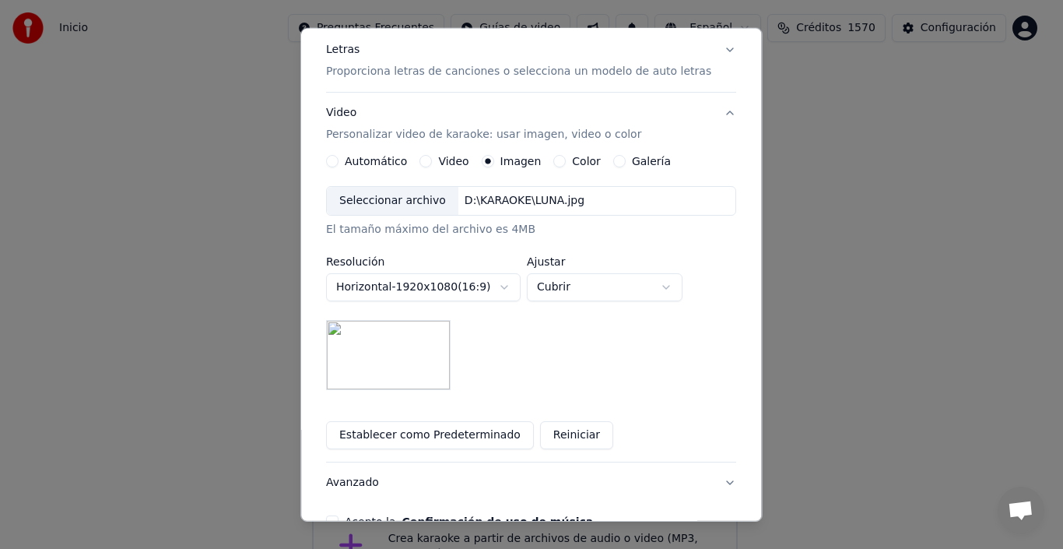
scroll to position [227, 0]
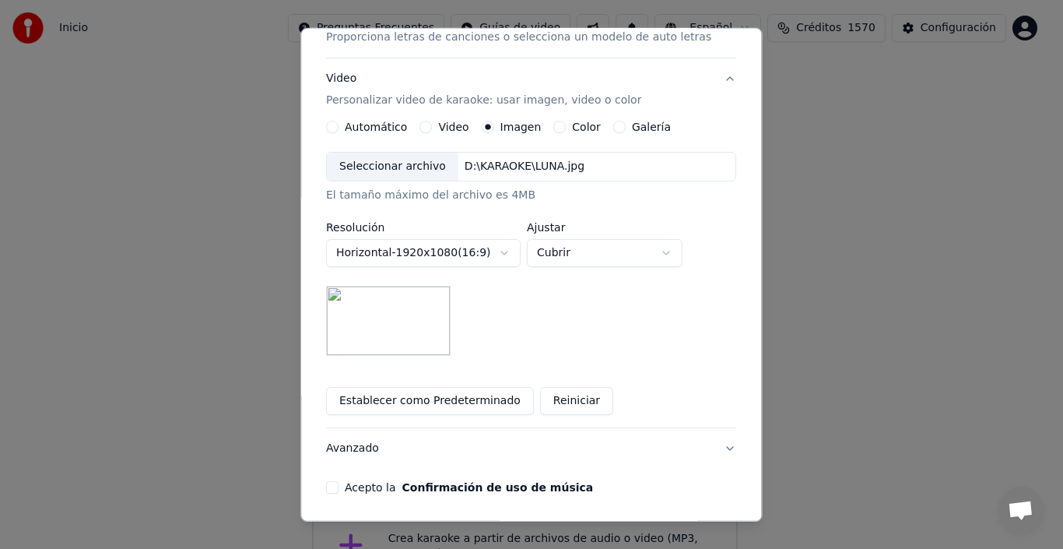
click at [337, 487] on button "Acepto la Confirmación de uso de música" at bounding box center [332, 487] width 12 height 12
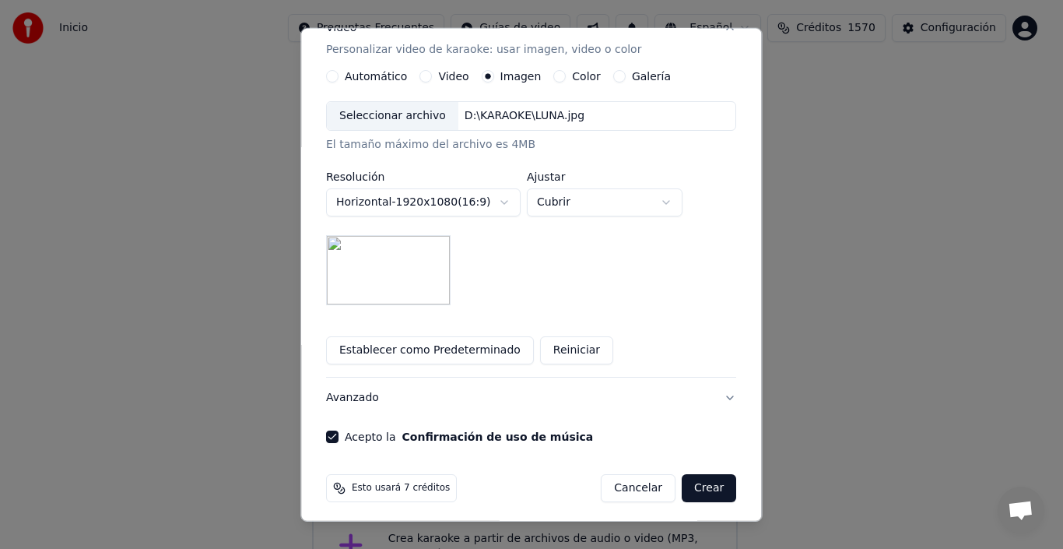
scroll to position [284, 0]
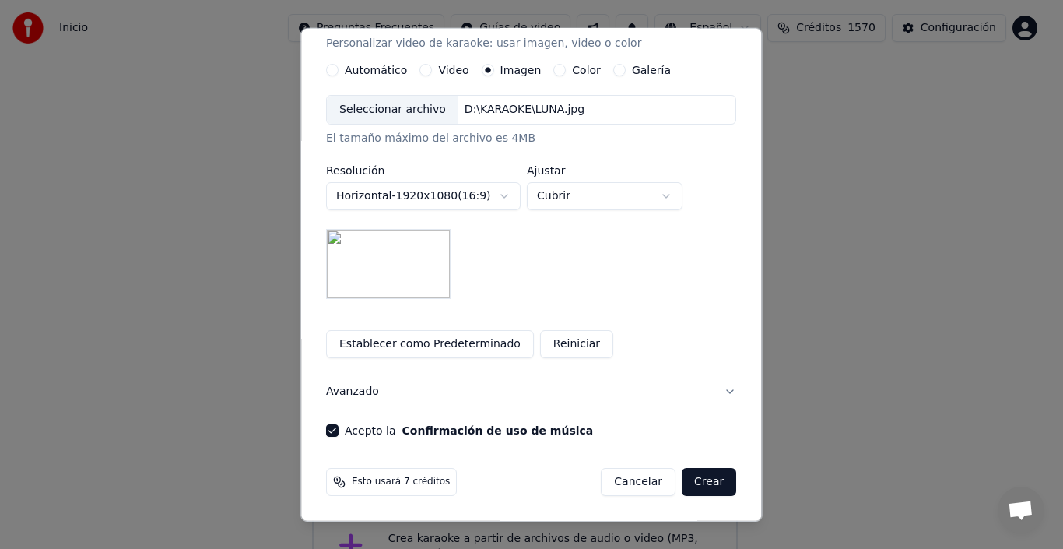
click at [690, 478] on button "Crear" at bounding box center [709, 482] width 54 height 28
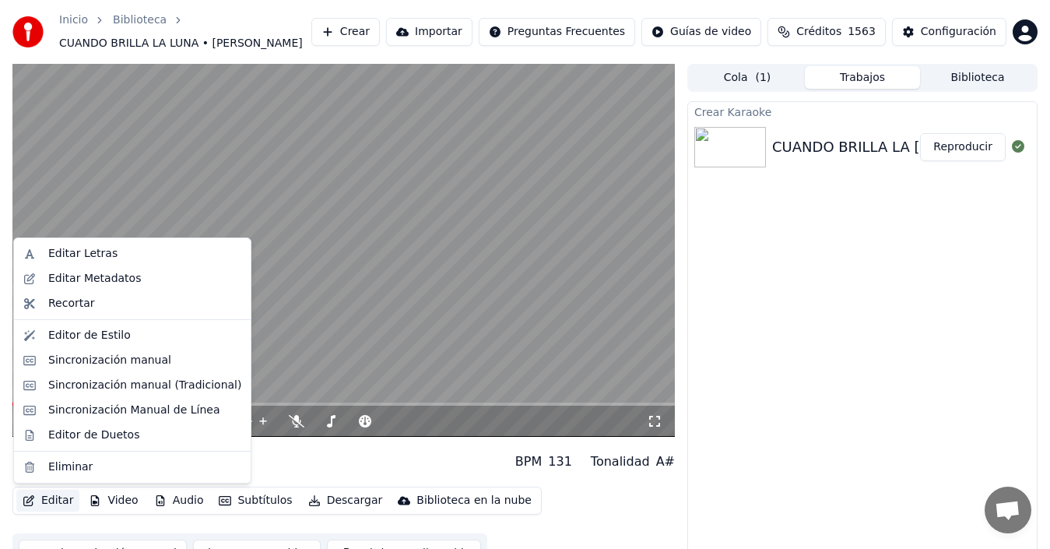
click at [58, 503] on button "Editar" at bounding box center [47, 501] width 63 height 22
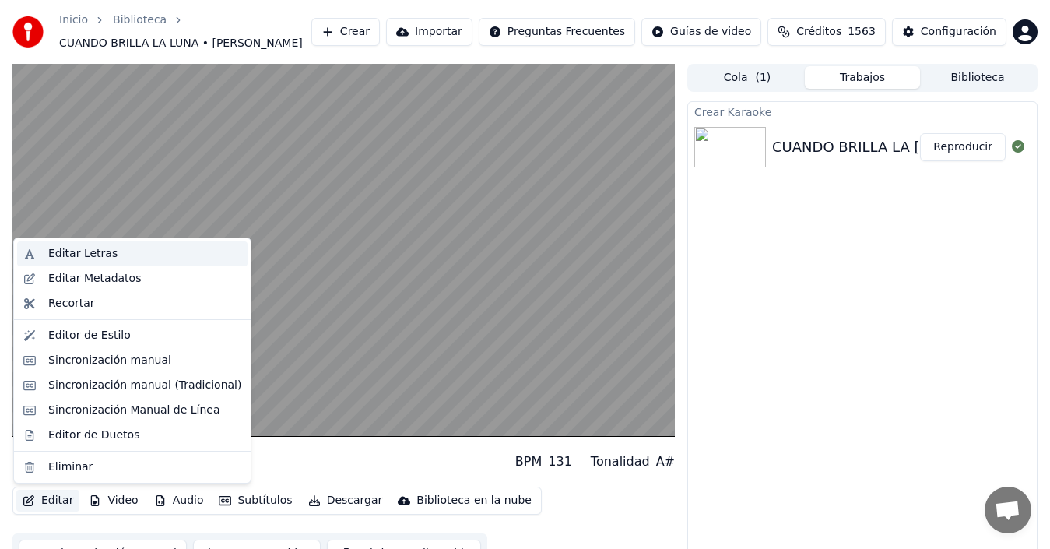
click at [83, 254] on div "Editar Letras" at bounding box center [82, 254] width 69 height 16
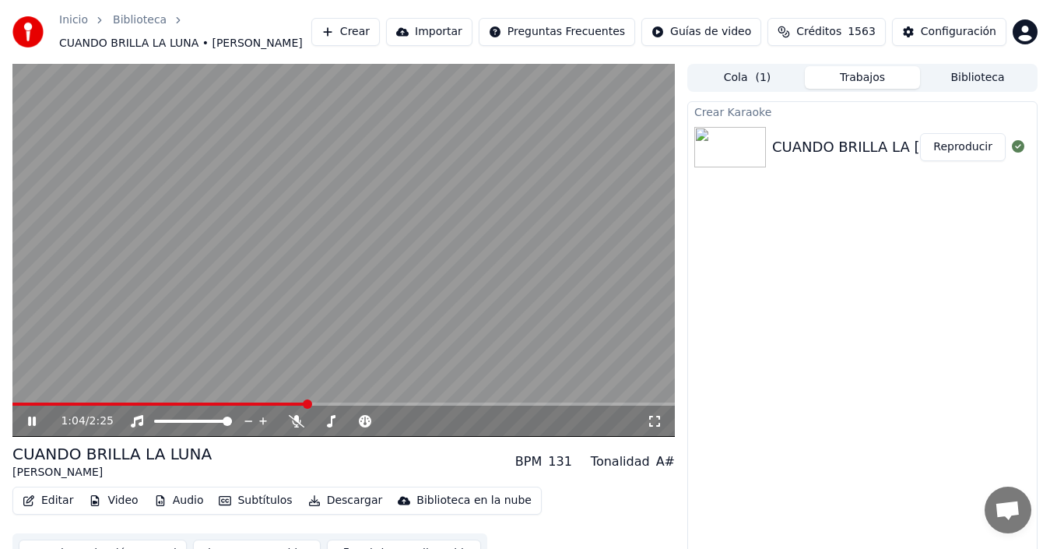
click at [34, 415] on icon at bounding box center [43, 421] width 36 height 12
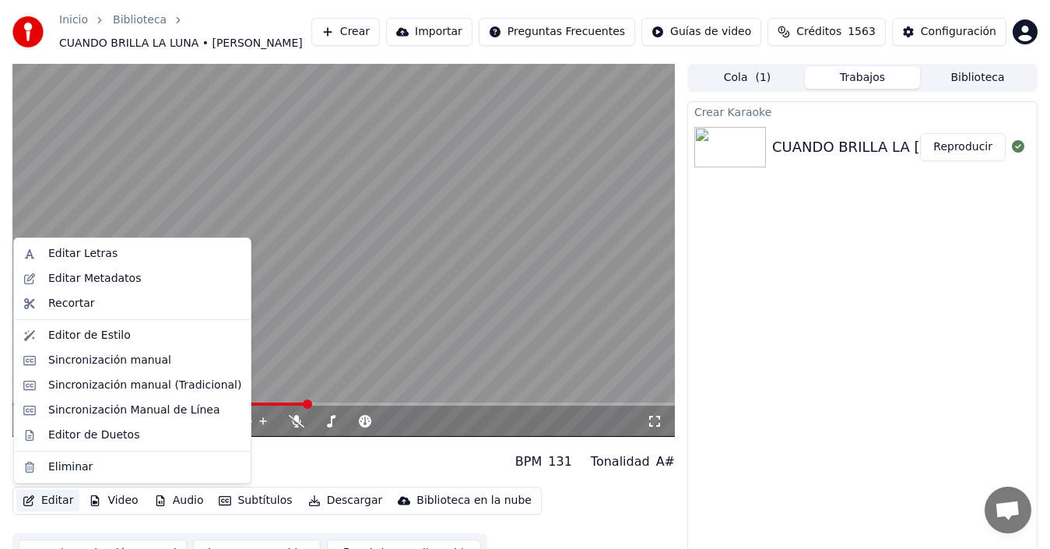
click at [54, 498] on button "Editar" at bounding box center [47, 501] width 63 height 22
click at [96, 249] on div "Editar Letras" at bounding box center [82, 254] width 69 height 16
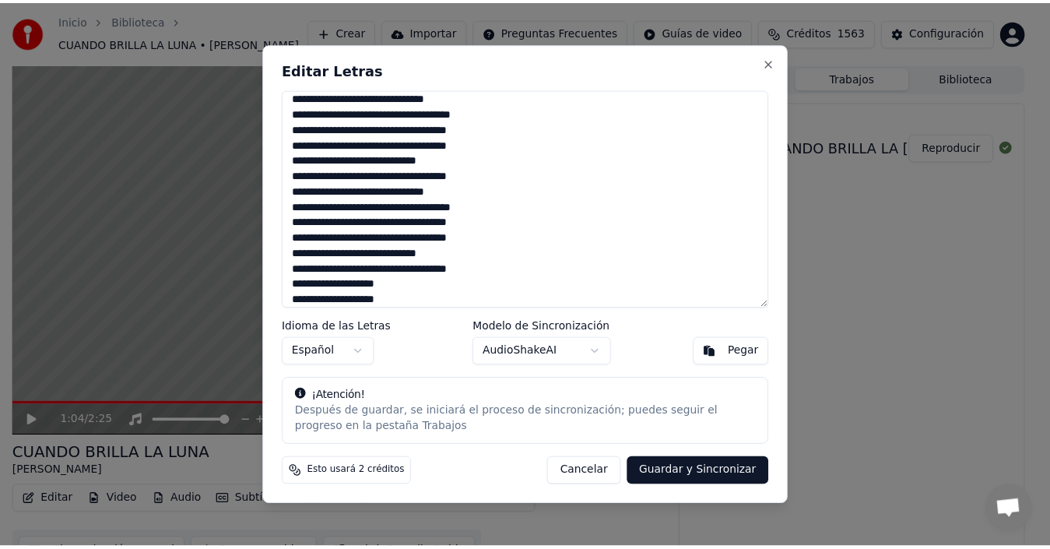
scroll to position [43, 0]
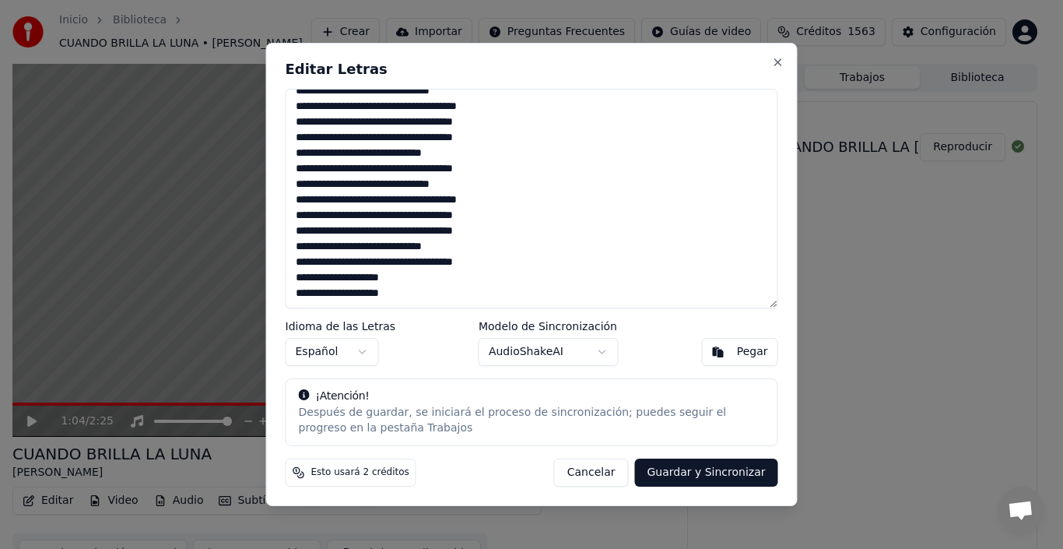
click at [405, 188] on textarea "**********" at bounding box center [532, 199] width 493 height 220
click at [404, 184] on textarea "**********" at bounding box center [532, 199] width 493 height 220
type textarea "**********"
click at [717, 472] on button "Guardar y Sincronizar" at bounding box center [705, 472] width 143 height 28
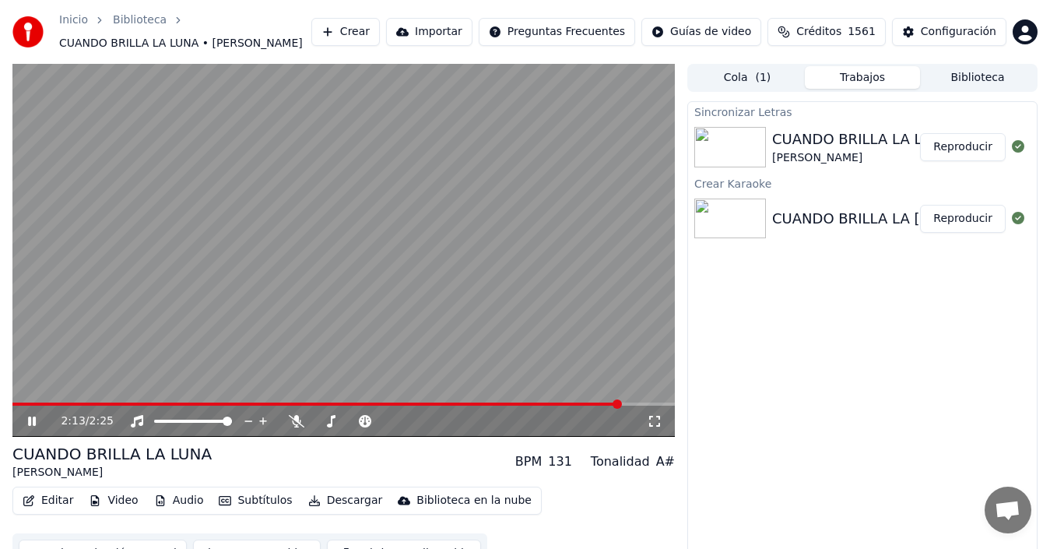
click at [26, 416] on icon at bounding box center [43, 421] width 36 height 12
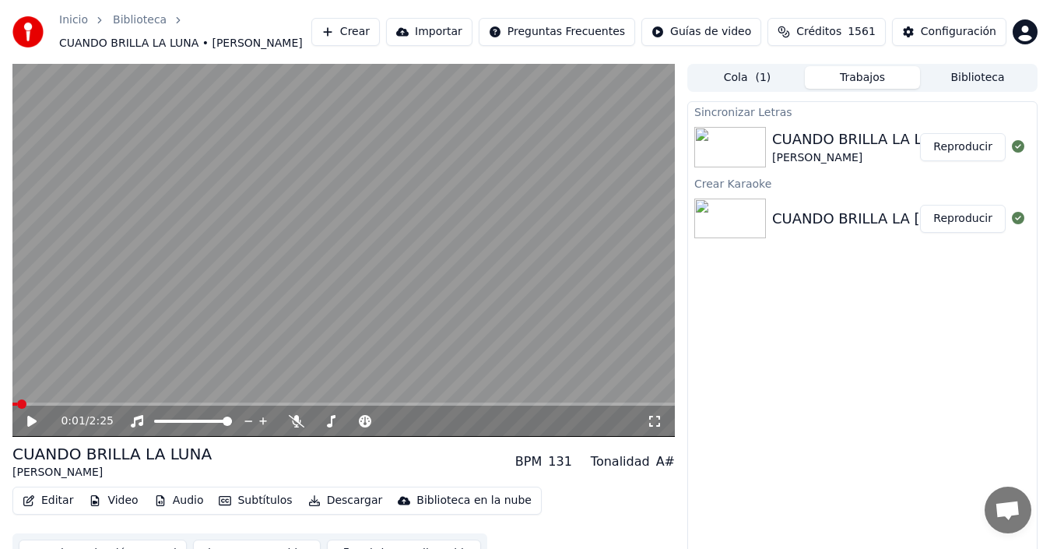
click at [16, 402] on span at bounding box center [14, 403] width 5 height 3
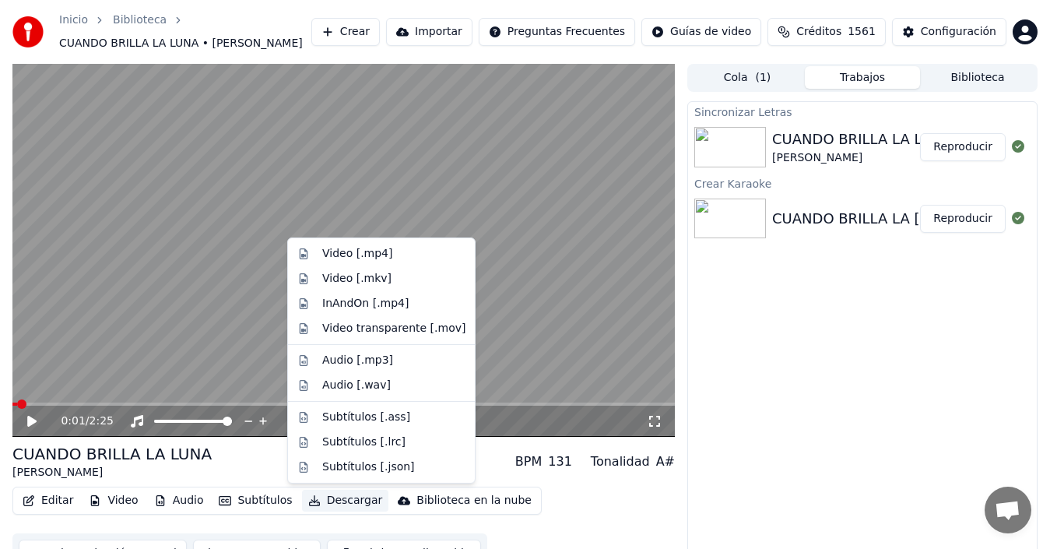
click at [352, 501] on button "Descargar" at bounding box center [345, 501] width 87 height 22
click at [353, 255] on div "Video [.mp4]" at bounding box center [357, 254] width 70 height 16
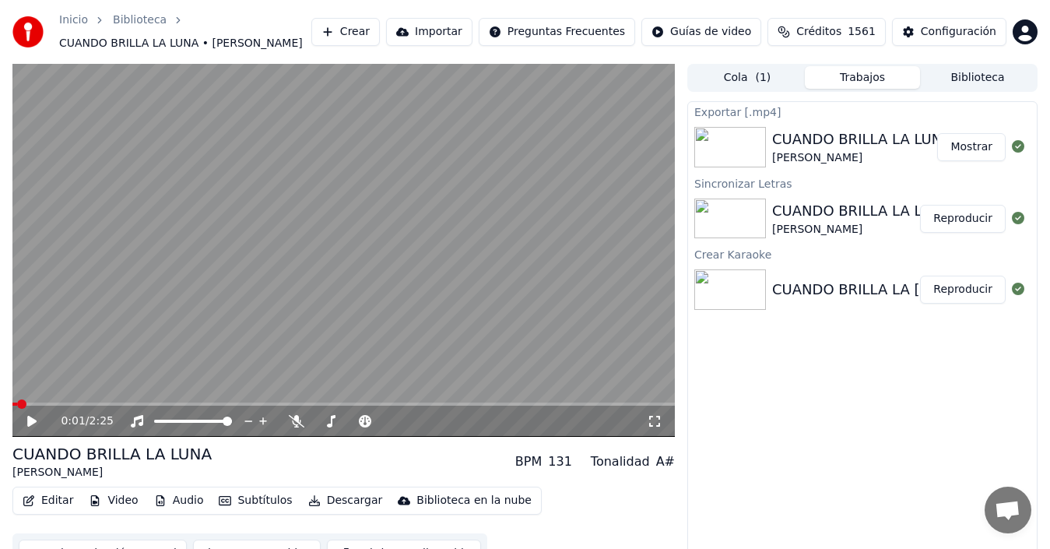
drag, startPoint x: 353, startPoint y: 249, endPoint x: 692, endPoint y: 79, distance: 378.8
click at [353, 248] on video at bounding box center [343, 250] width 662 height 373
click at [967, 143] on button "Mostrar" at bounding box center [971, 147] width 69 height 28
